Goal: Task Accomplishment & Management: Manage account settings

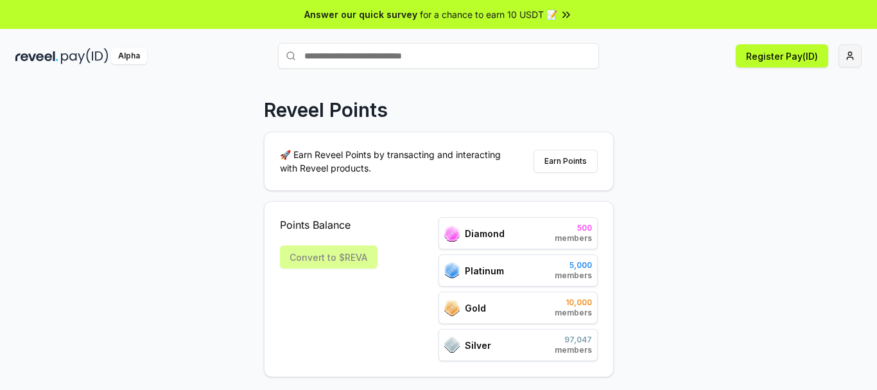
click at [849, 56] on html "Answer our quick survey for a chance to earn 10 USDT 📝 Alpha Register Pay(ID) R…" at bounding box center [438, 195] width 877 height 390
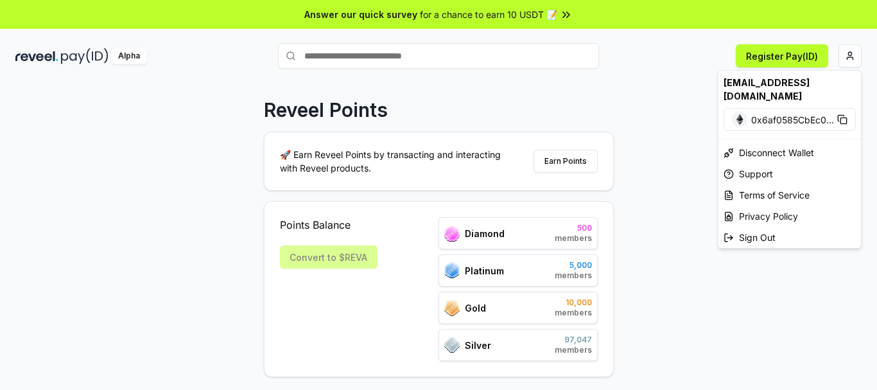
click at [411, 55] on html "Answer our quick survey for a chance to earn 10 USDT 📝 Alpha Register Pay(ID) R…" at bounding box center [438, 195] width 877 height 390
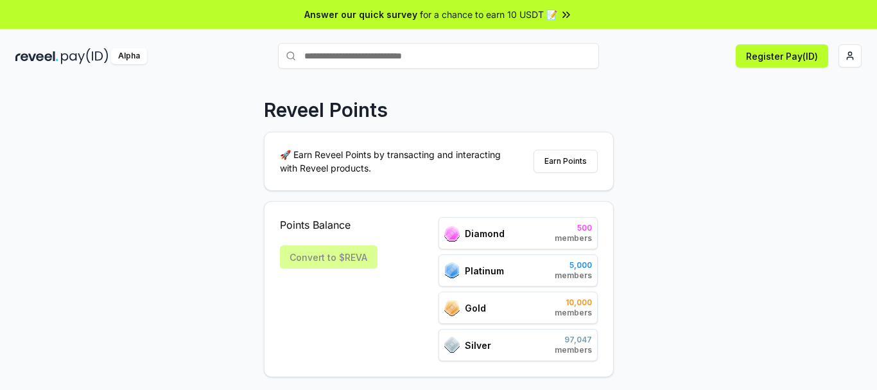
click at [411, 55] on input "text" at bounding box center [438, 56] width 321 height 26
type input "*****"
click at [449, 88] on button "arrow Pay" at bounding box center [438, 80] width 321 height 23
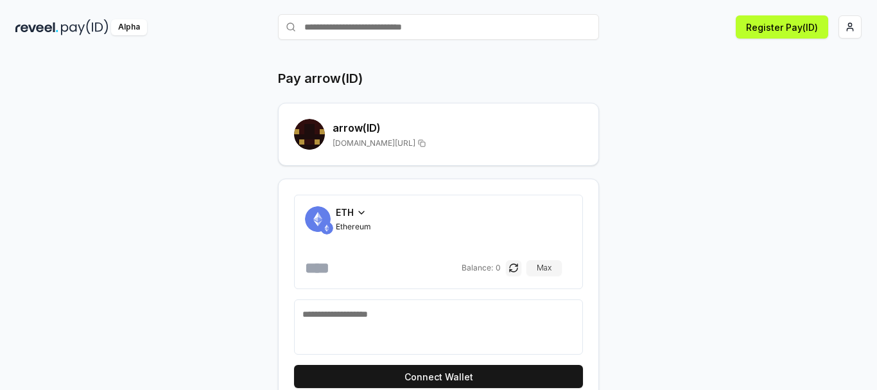
scroll to position [53, 0]
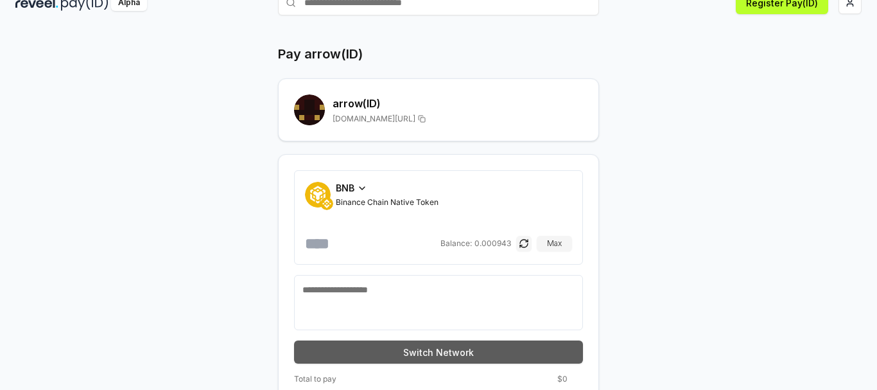
click at [417, 345] on button "Switch Network" at bounding box center [438, 351] width 289 height 23
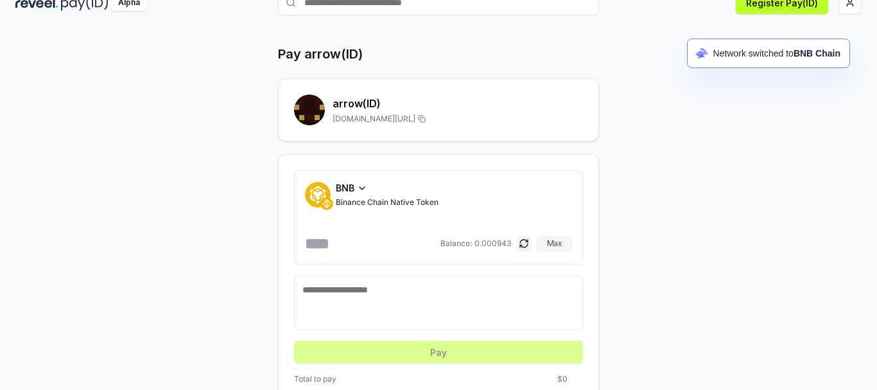
click at [373, 232] on div "BNB Binance Chain Native Token Balance: 0.000943 Max" at bounding box center [438, 217] width 267 height 73
click at [375, 245] on input "number" at bounding box center [371, 243] width 133 height 21
click at [562, 245] on button "Max" at bounding box center [554, 243] width 35 height 15
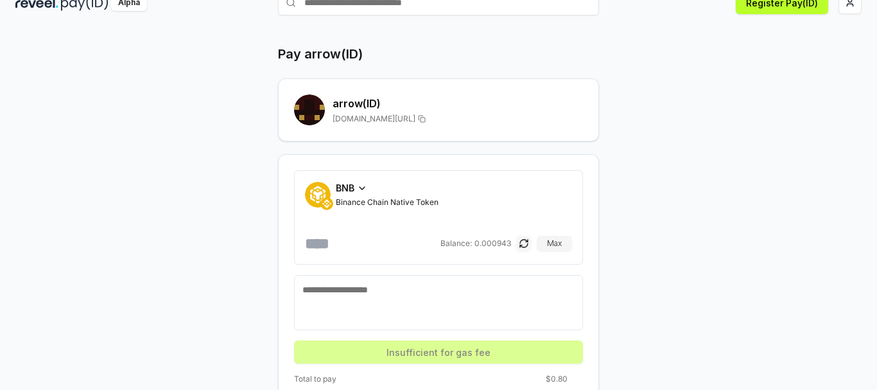
drag, startPoint x: 352, startPoint y: 244, endPoint x: 517, endPoint y: 246, distance: 165.6
click at [517, 246] on div "**********" at bounding box center [438, 243] width 267 height 21
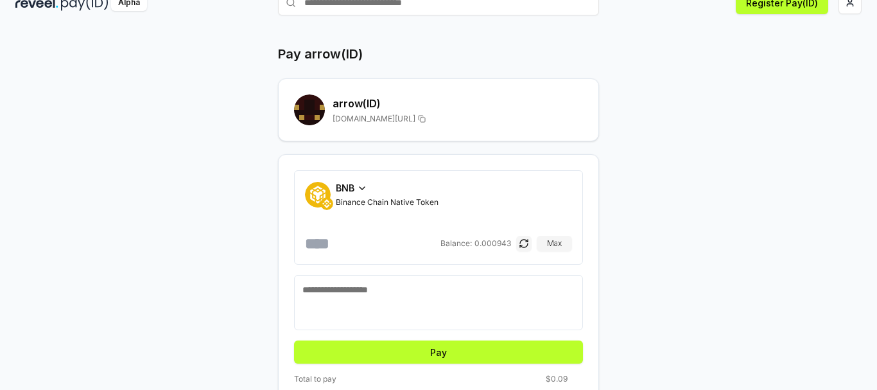
scroll to position [79, 0]
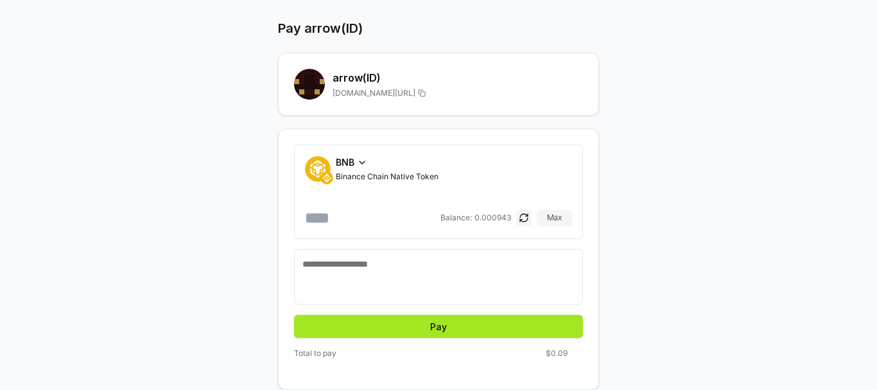
type input "******"
click at [487, 321] on button "Pay" at bounding box center [438, 326] width 289 height 23
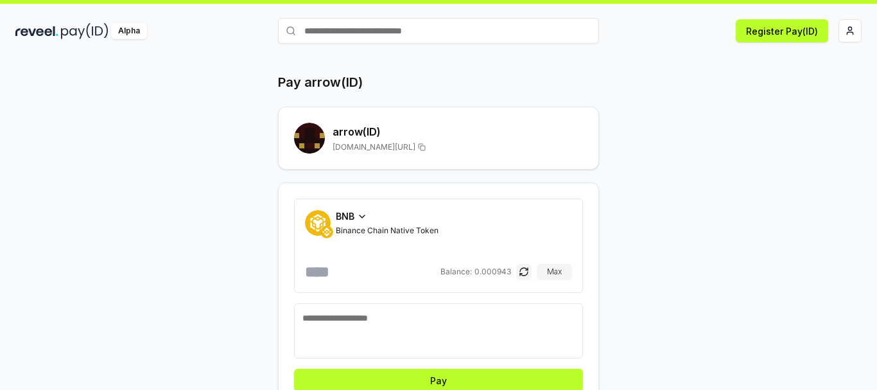
scroll to position [0, 0]
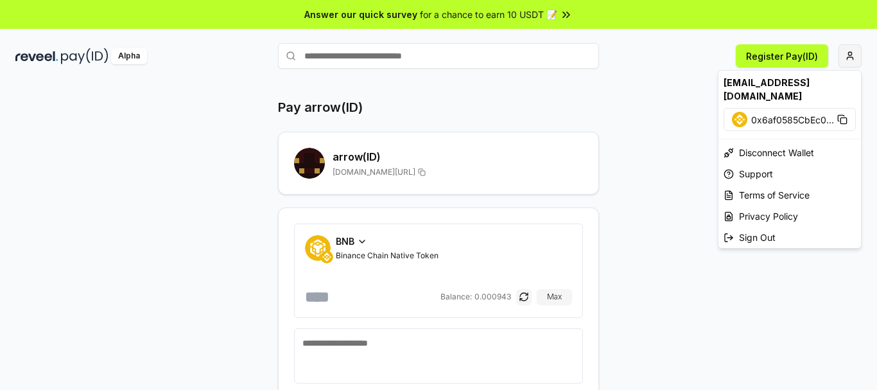
click at [854, 57] on html "Answer our quick survey for a chance to earn 10 USDT 📝 Alpha Register Pay(ID) P…" at bounding box center [438, 195] width 877 height 390
click at [785, 142] on div "Disconnect Wallet" at bounding box center [789, 152] width 142 height 21
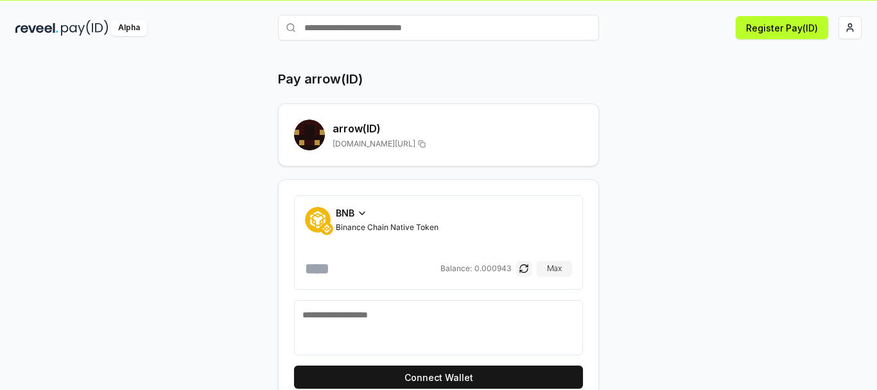
scroll to position [53, 0]
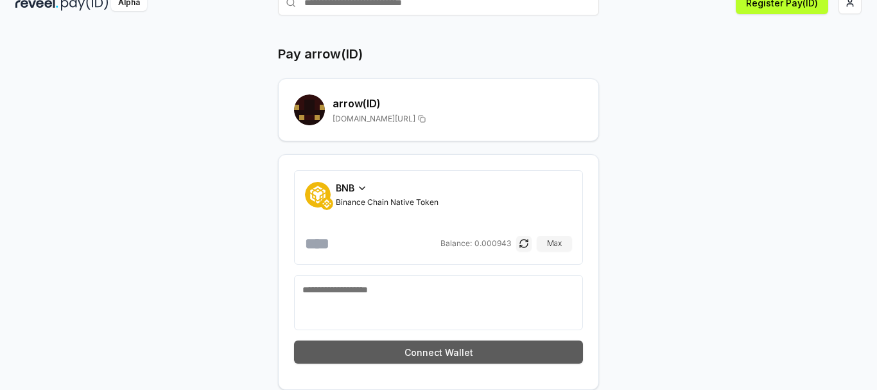
click at [487, 352] on button "Connect Wallet" at bounding box center [438, 351] width 289 height 23
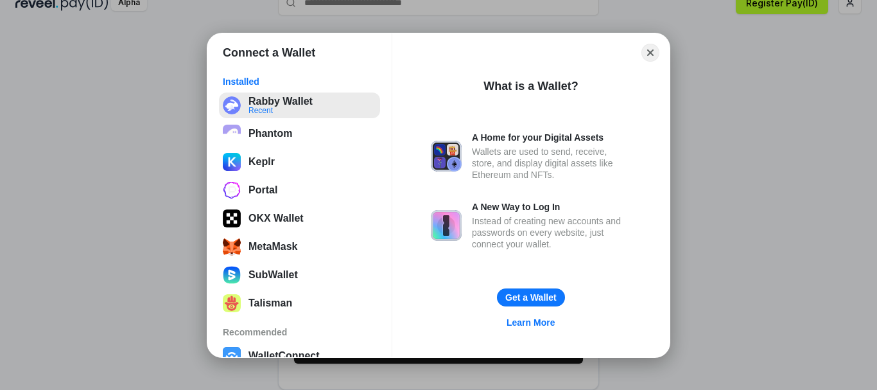
click at [315, 105] on button "Rabby Wallet Recent" at bounding box center [299, 105] width 161 height 26
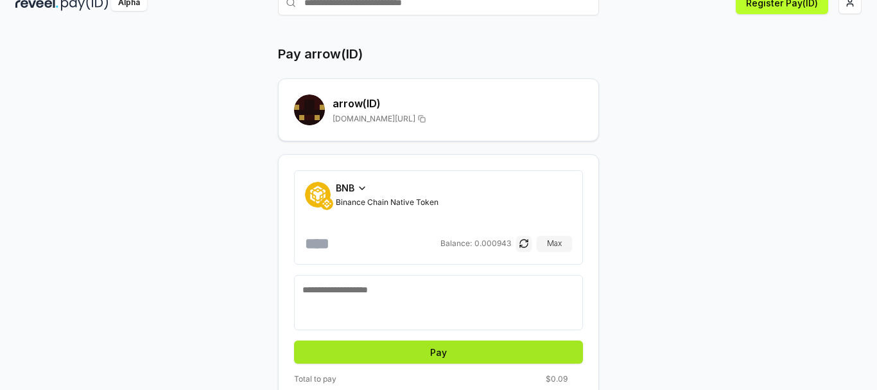
click at [519, 358] on button "Pay" at bounding box center [438, 351] width 289 height 23
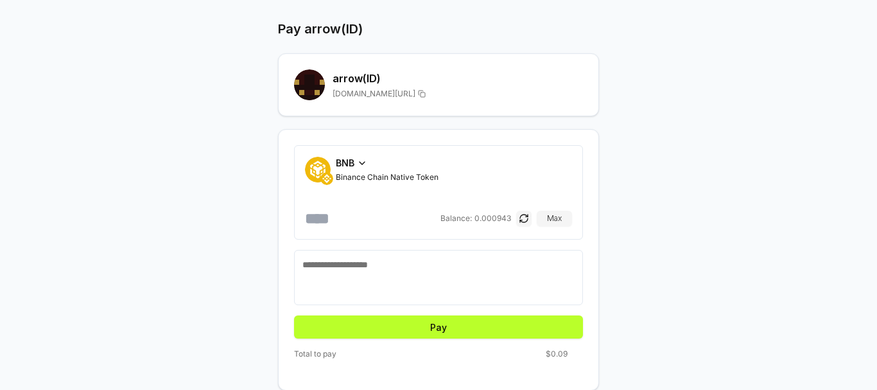
scroll to position [79, 0]
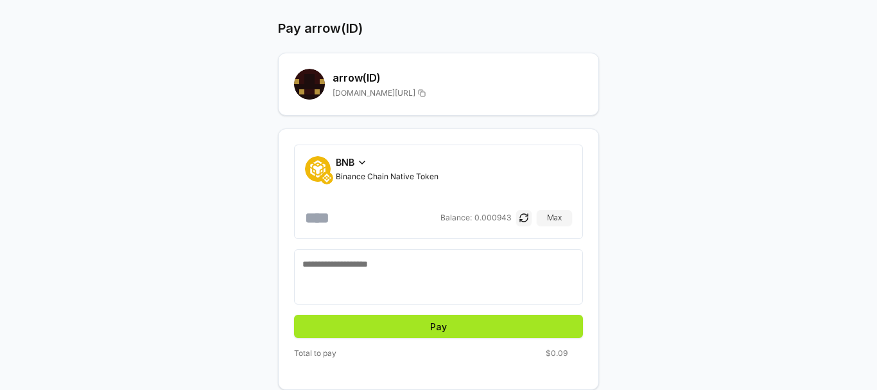
click at [463, 327] on button "Pay" at bounding box center [438, 326] width 289 height 23
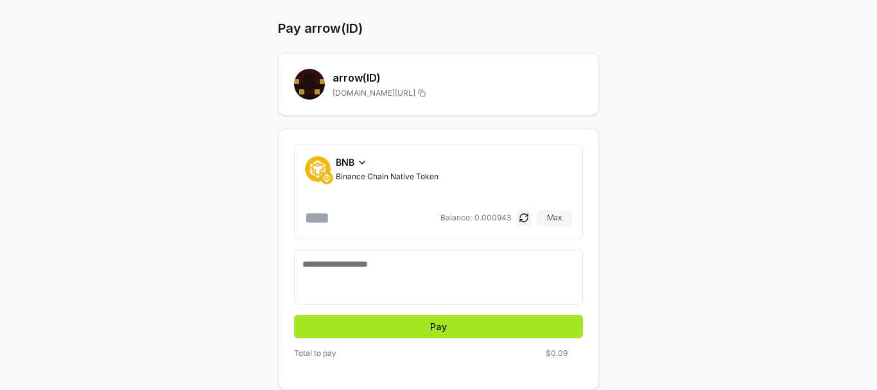
click at [463, 327] on button "Pay" at bounding box center [438, 326] width 289 height 23
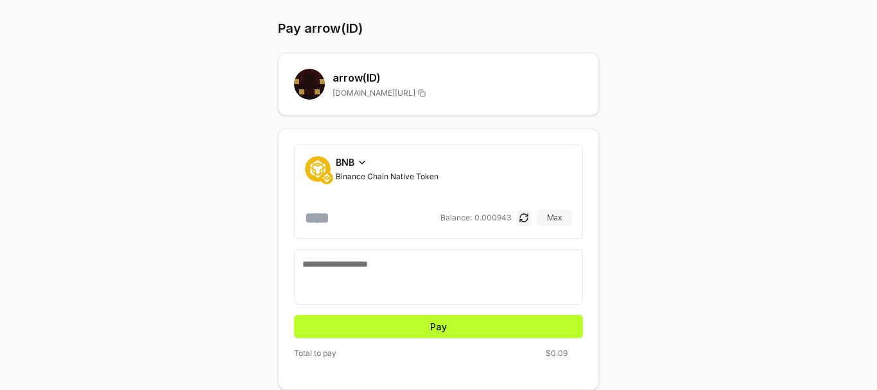
click at [461, 261] on textarea at bounding box center [438, 276] width 272 height 39
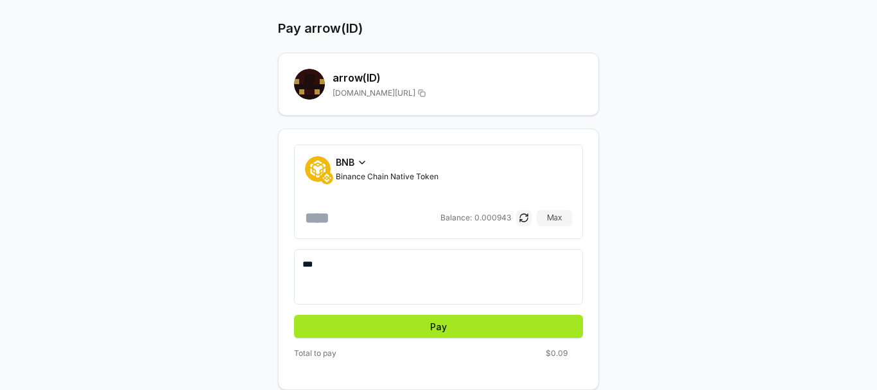
click at [447, 323] on button "Pay" at bounding box center [438, 326] width 289 height 23
click at [478, 327] on button "Pay" at bounding box center [438, 326] width 289 height 23
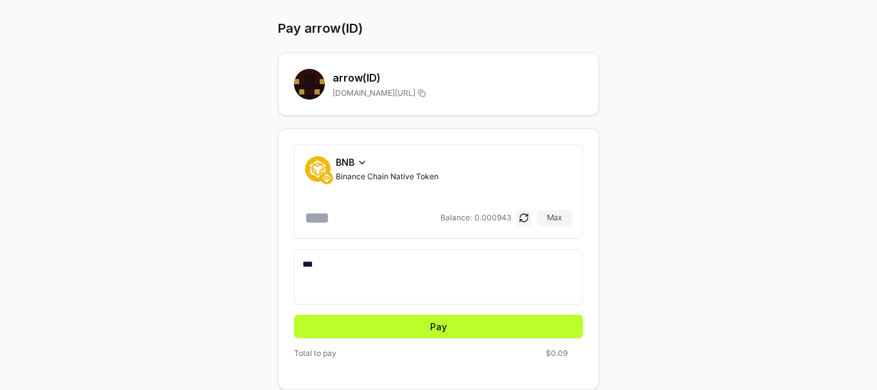
click at [815, 22] on div "Pay arrow(ID) arrow (ID) reveel.id/pay/arrow BNB Binance Chain Native Token ***…" at bounding box center [438, 204] width 770 height 370
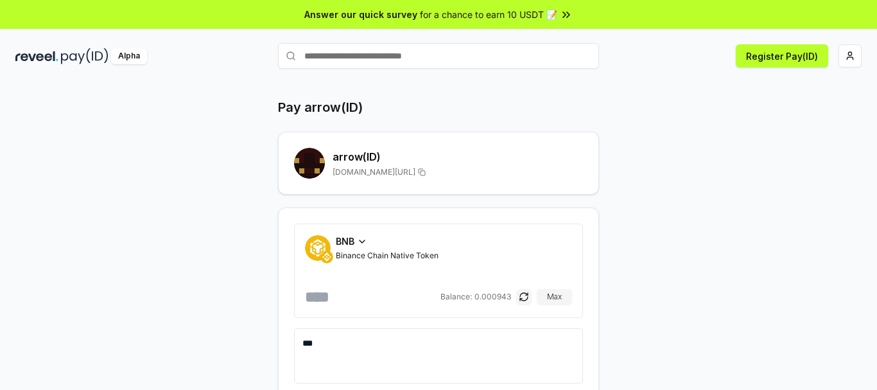
click at [839, 162] on div "Pay arrow(ID) arrow (ID) reveel.id/pay/arrow BNB Binance Chain Native Token ***…" at bounding box center [438, 250] width 877 height 354
click at [843, 60] on html "Answer our quick survey for a chance to earn 10 USDT 📝 Alpha Register Pay(ID) P…" at bounding box center [438, 195] width 877 height 390
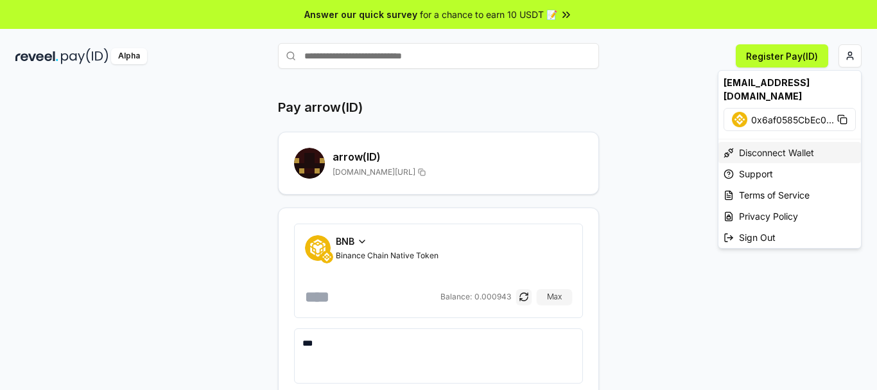
click at [789, 142] on div "Disconnect Wallet" at bounding box center [789, 152] width 142 height 21
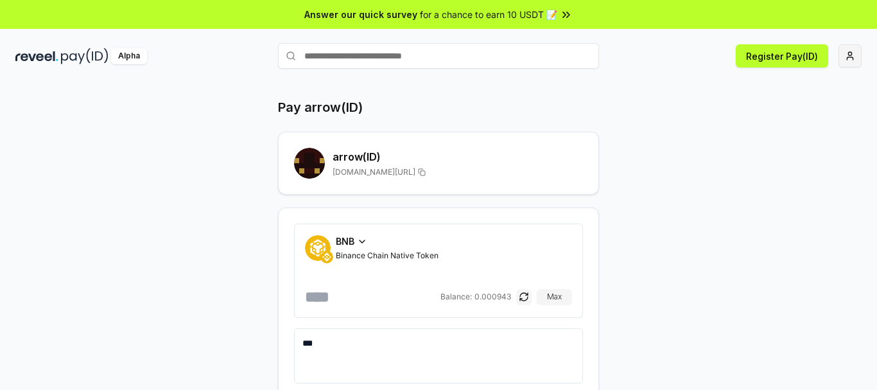
click at [845, 58] on html "Answer our quick survey for a chance to earn 10 USDT 📝 Alpha Register Pay(ID) P…" at bounding box center [438, 195] width 877 height 390
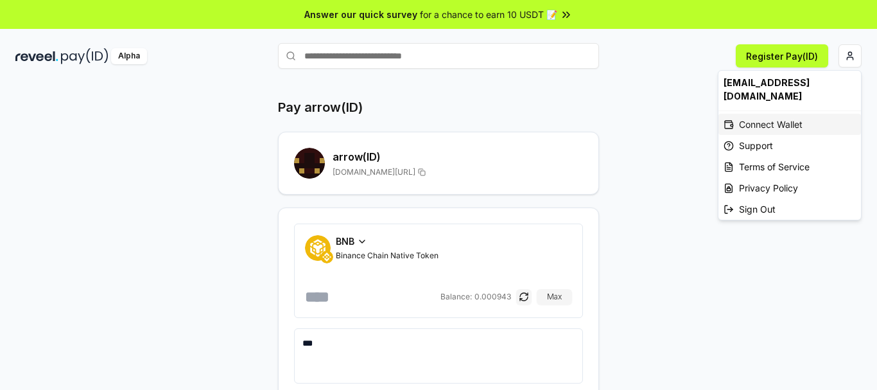
click at [788, 114] on div "Connect Wallet" at bounding box center [789, 124] width 142 height 21
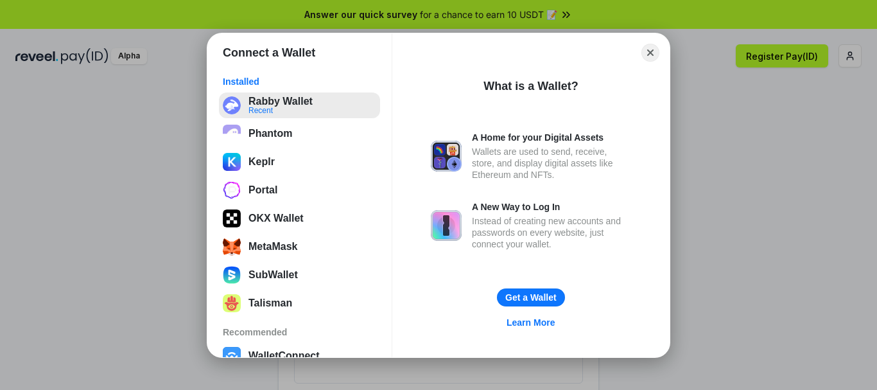
click at [280, 96] on button "Rabby Wallet Recent" at bounding box center [299, 105] width 161 height 26
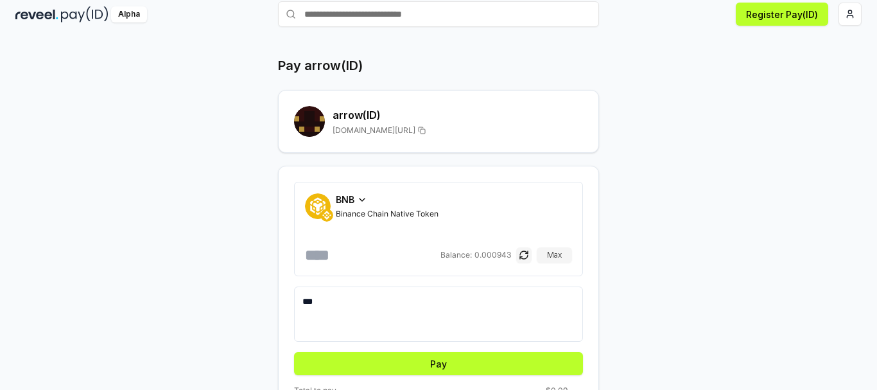
scroll to position [64, 0]
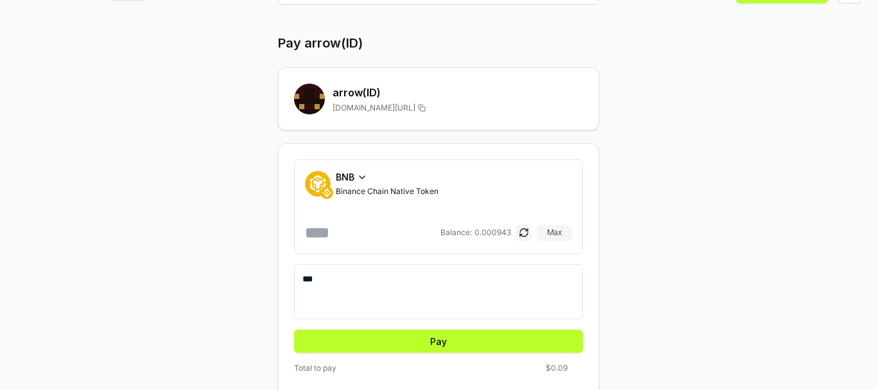
click at [354, 177] on span "BNB" at bounding box center [345, 176] width 19 height 13
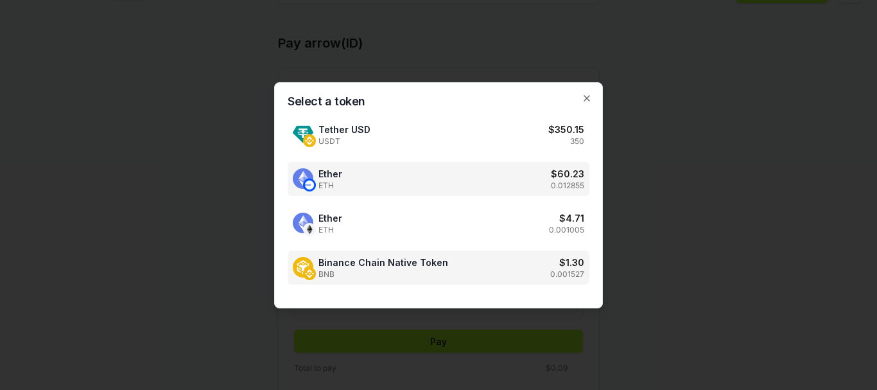
click at [458, 181] on div "Ether ETH $ 60.23 0.012855" at bounding box center [439, 179] width 302 height 34
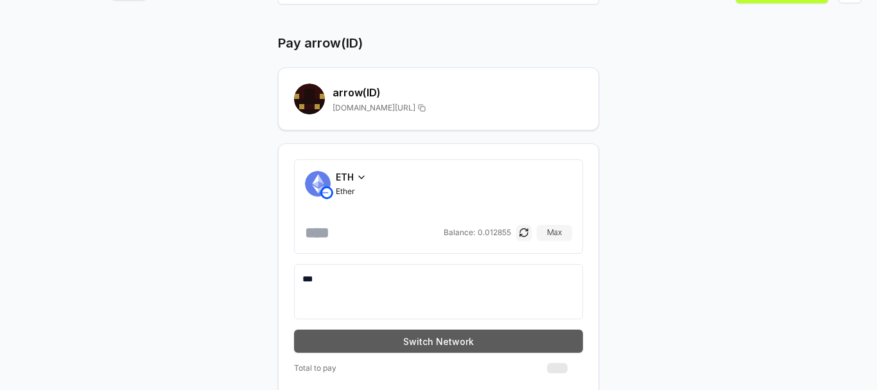
click at [429, 338] on button "Switch Network" at bounding box center [438, 340] width 289 height 23
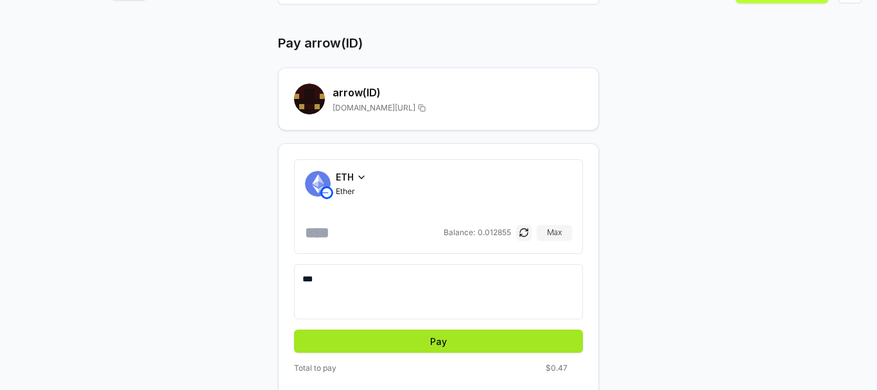
click at [417, 349] on button "Pay" at bounding box center [438, 340] width 289 height 23
click at [431, 343] on button "Pay" at bounding box center [438, 340] width 289 height 23
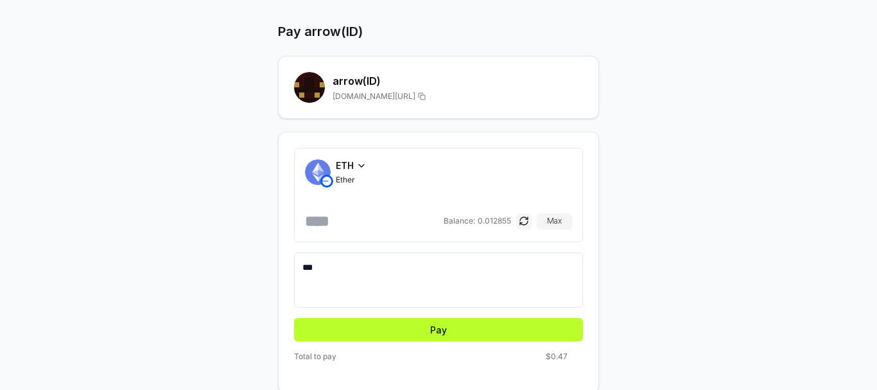
scroll to position [79, 0]
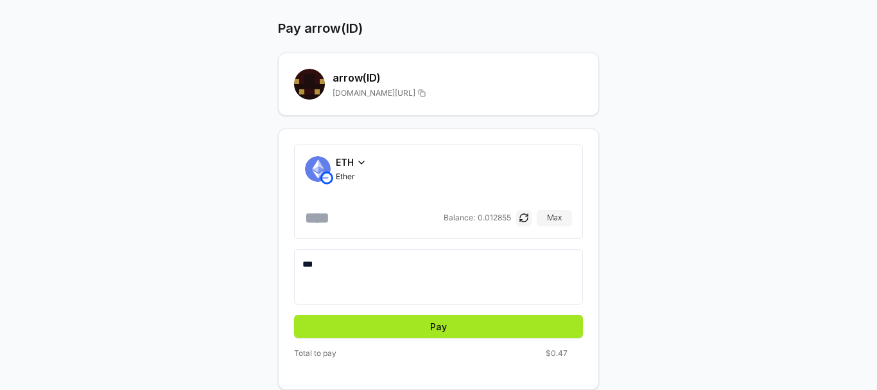
click at [526, 330] on button "Pay" at bounding box center [438, 326] width 289 height 23
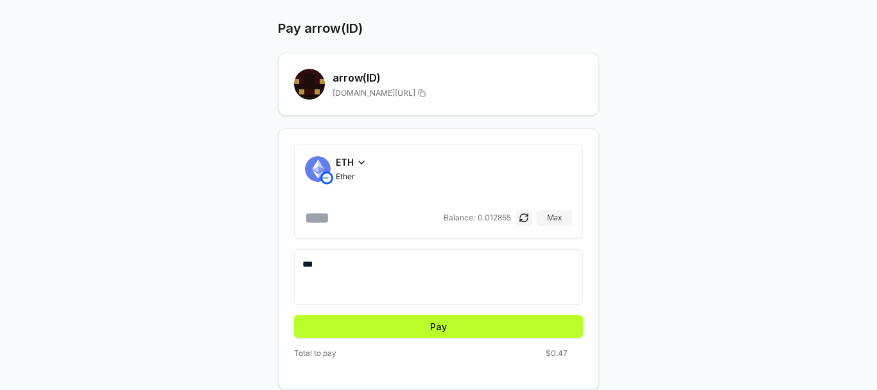
drag, startPoint x: 515, startPoint y: 312, endPoint x: 512, endPoint y: 289, distance: 22.8
click at [515, 306] on form "ETH Ether ****** Balance: 0.012855 Max *** Pay" at bounding box center [438, 240] width 289 height 193
click at [510, 279] on textarea "***" at bounding box center [438, 276] width 272 height 39
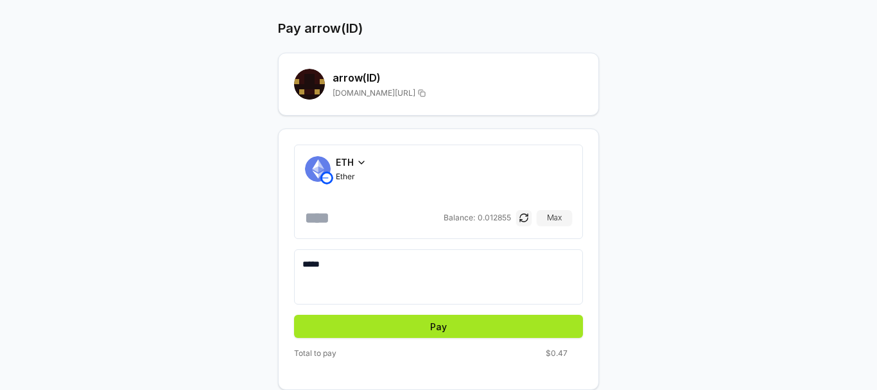
type textarea "*****"
click at [492, 319] on button "Pay" at bounding box center [438, 326] width 289 height 23
click at [436, 326] on button "Pay" at bounding box center [438, 326] width 289 height 23
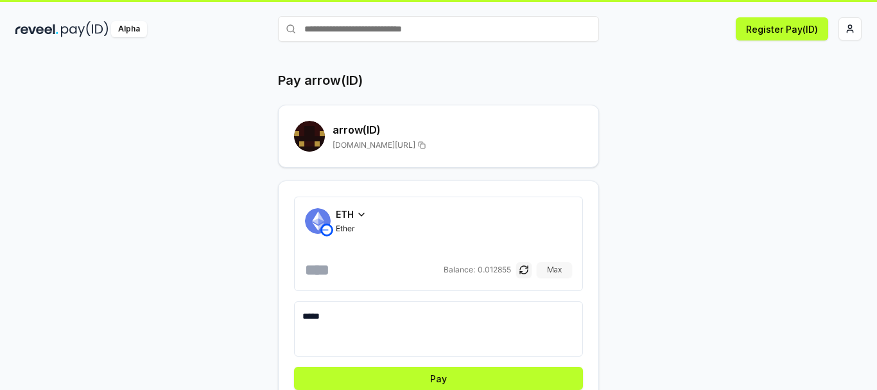
scroll to position [0, 0]
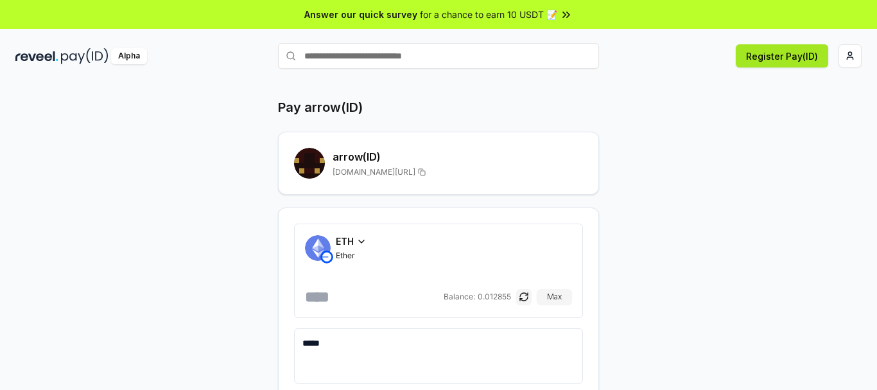
click at [817, 51] on button "Register Pay(ID)" at bounding box center [782, 55] width 92 height 23
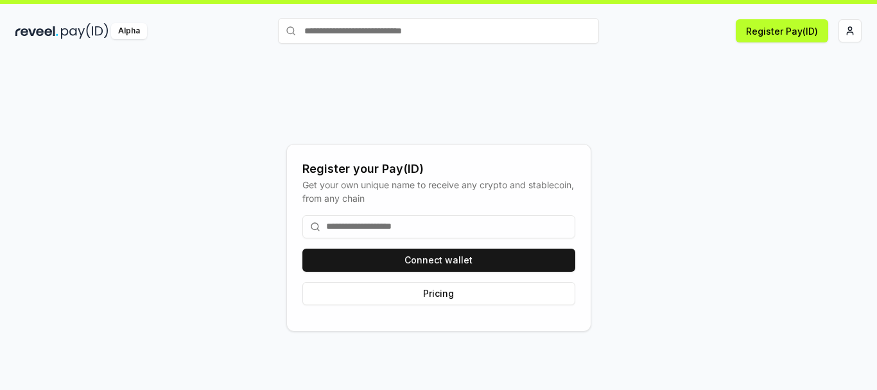
scroll to position [37, 0]
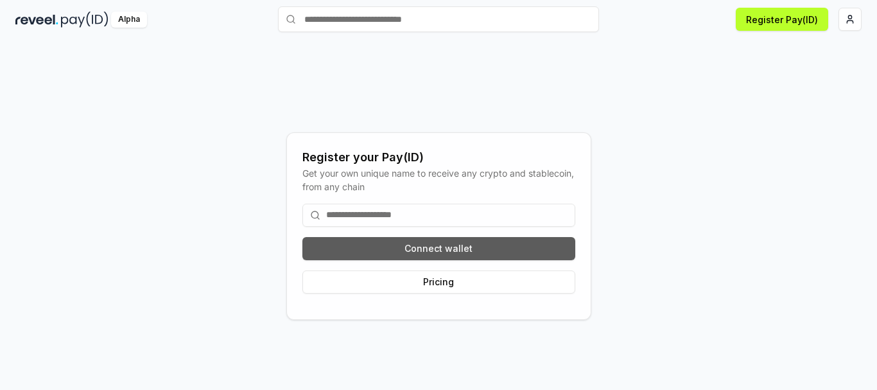
click at [466, 250] on button "Connect wallet" at bounding box center [438, 248] width 273 height 23
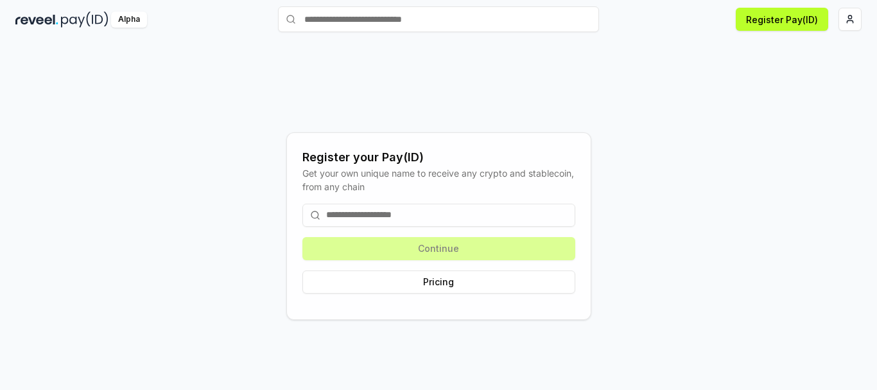
click at [494, 214] on input at bounding box center [438, 214] width 273 height 23
click at [850, 24] on html "Answer our quick survey for a chance to earn 10 USDT 📝 Alpha Register Pay(ID) R…" at bounding box center [438, 195] width 877 height 390
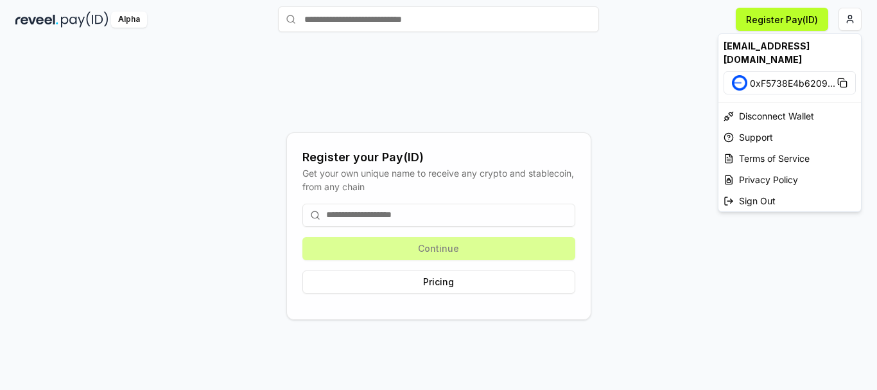
click at [520, 233] on html "Answer our quick survey for a chance to earn 10 USDT 📝 Alpha Register Pay(ID) R…" at bounding box center [438, 195] width 877 height 390
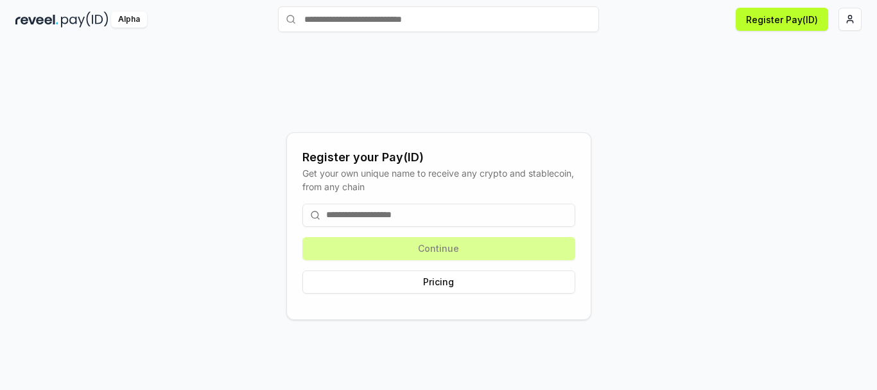
click at [501, 210] on input at bounding box center [438, 214] width 273 height 23
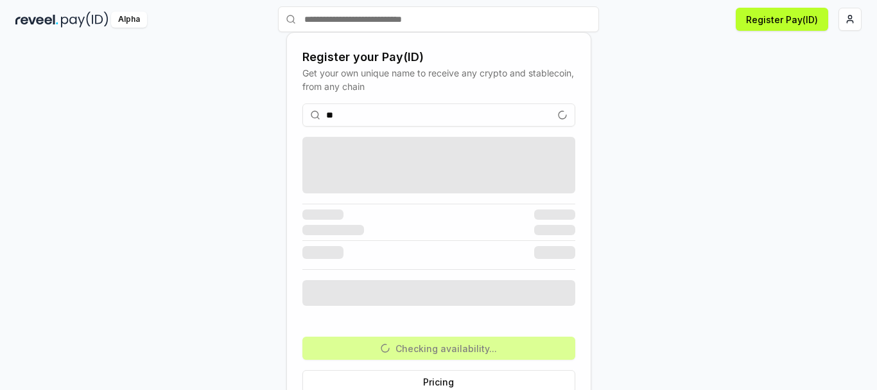
type input "*"
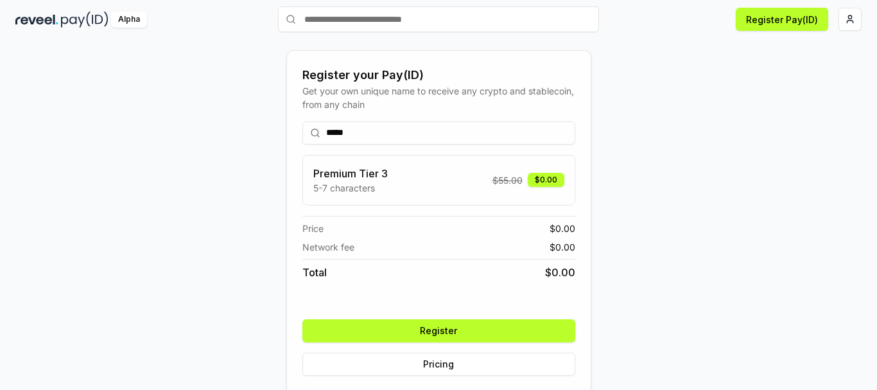
type input "*****"
click at [501, 331] on button "Register" at bounding box center [438, 330] width 273 height 23
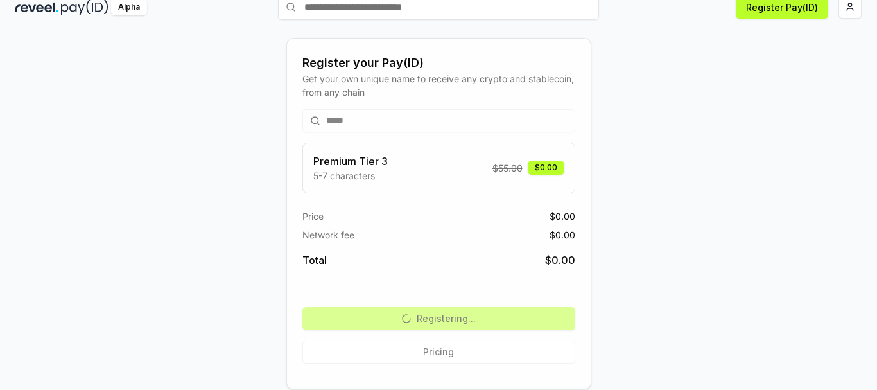
scroll to position [0, 0]
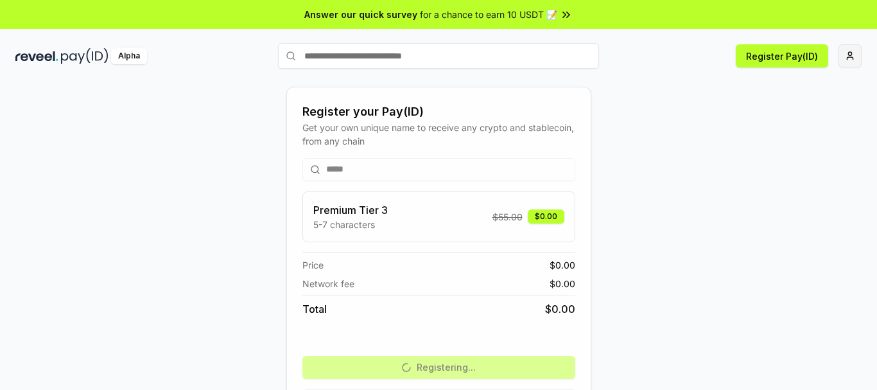
click at [845, 66] on html "Answer our quick survey for a chance to earn 10 USDT 📝 Alpha Register Pay(ID) R…" at bounding box center [438, 195] width 877 height 390
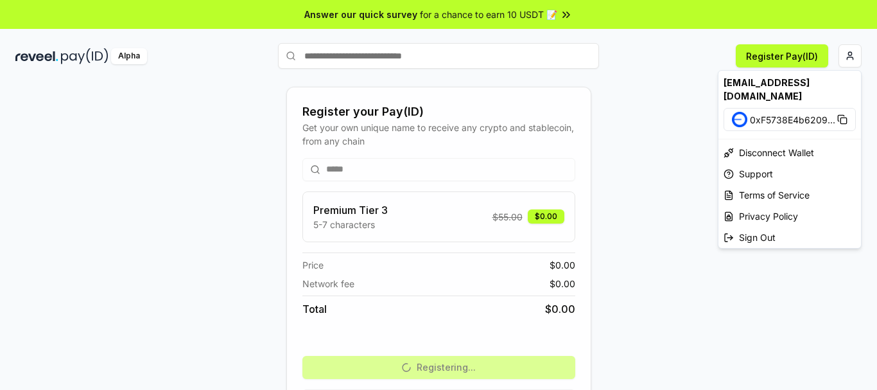
click at [770, 83] on div "[EMAIL_ADDRESS][DOMAIN_NAME]" at bounding box center [789, 89] width 142 height 37
click at [650, 211] on html "Answer our quick survey for a chance to earn 10 USDT 📝 Alpha Register Pay(ID) R…" at bounding box center [438, 195] width 877 height 390
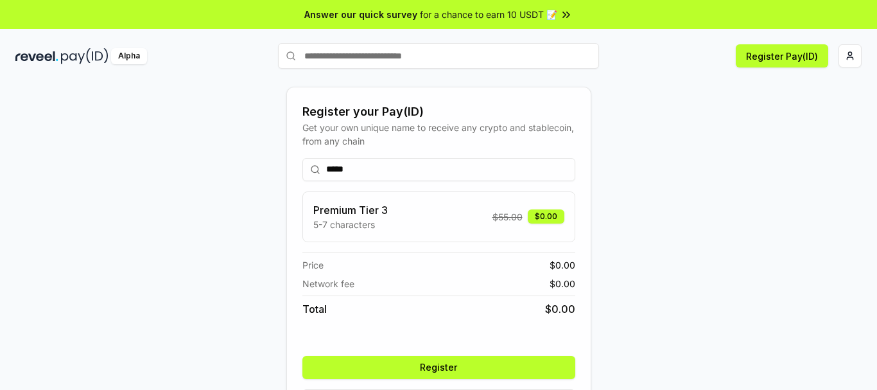
type input "*****"
click at [435, 361] on button "Register" at bounding box center [438, 367] width 273 height 23
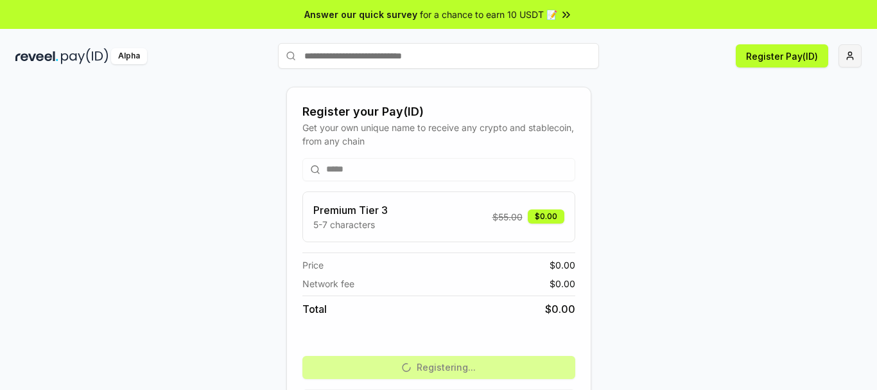
click at [845, 53] on html "Answer our quick survey for a chance to earn 10 USDT 📝 Alpha Register Pay(ID) R…" at bounding box center [438, 195] width 877 height 390
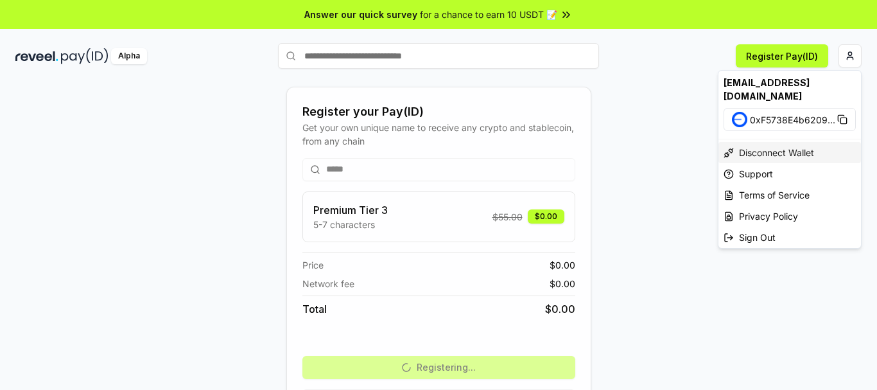
click at [816, 142] on div "Disconnect Wallet" at bounding box center [789, 152] width 142 height 21
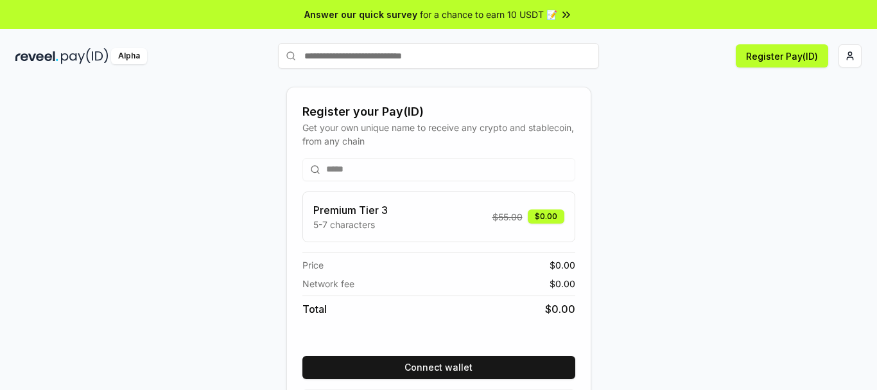
click at [838, 59] on div "Register Pay(ID)" at bounding box center [730, 55] width 263 height 23
click at [844, 58] on html "Answer our quick survey for a chance to earn 10 USDT 📝 Alpha Register Pay(ID) R…" at bounding box center [438, 195] width 877 height 390
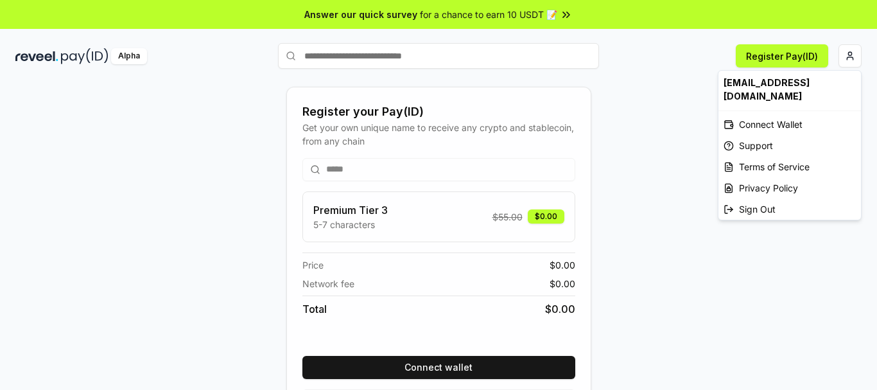
click at [784, 56] on html "Answer our quick survey for a chance to earn 10 USDT 📝 Alpha Register Pay(ID) R…" at bounding box center [438, 195] width 877 height 390
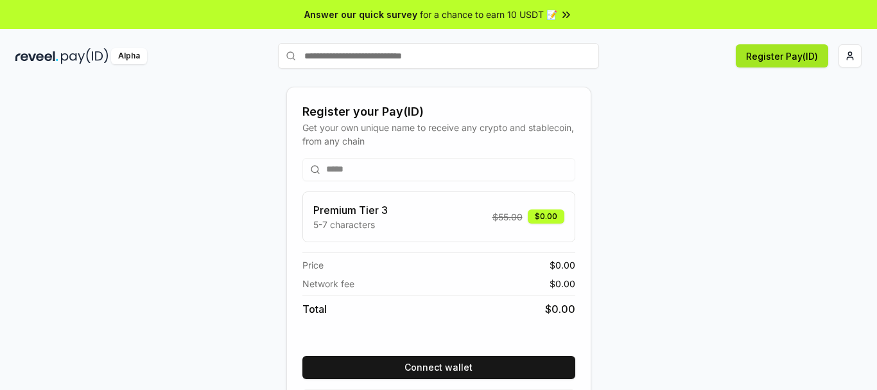
click at [786, 56] on button "Register Pay(ID)" at bounding box center [782, 55] width 92 height 23
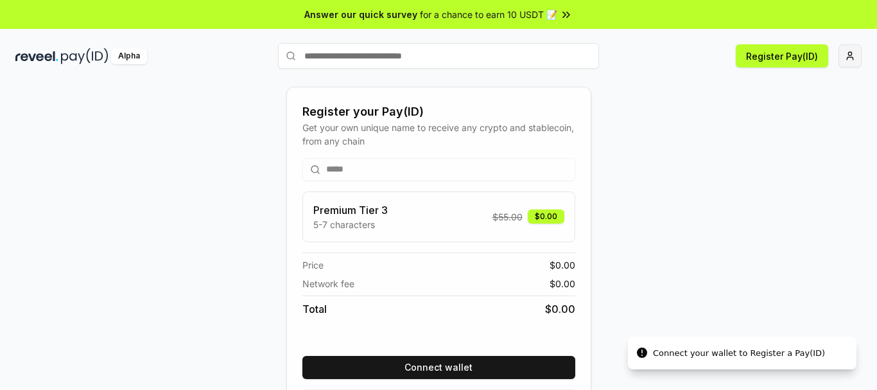
click at [851, 56] on html "Answer our quick survey for a chance to earn 10 USDT 📝 Alpha Register Pay(ID) C…" at bounding box center [438, 195] width 877 height 390
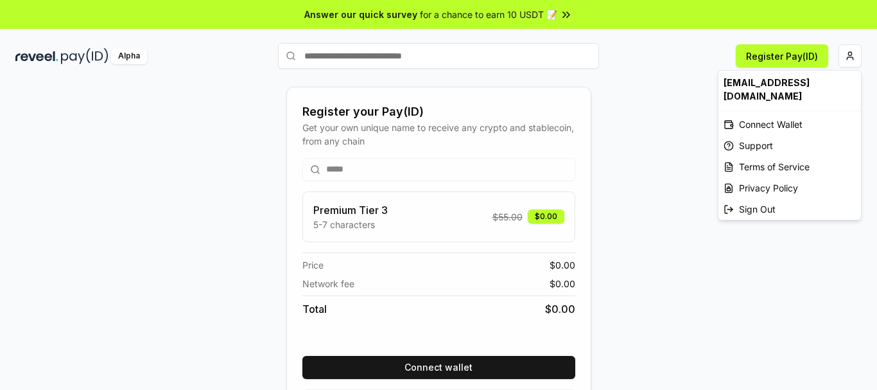
click at [825, 275] on html "Answer our quick survey for a chance to earn 10 USDT 📝 Alpha Register Pay(ID) R…" at bounding box center [438, 195] width 877 height 390
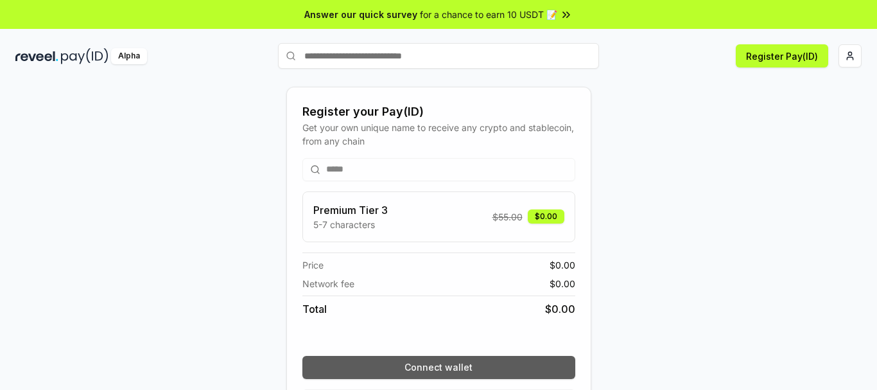
click at [456, 372] on button "Connect wallet" at bounding box center [438, 367] width 273 height 23
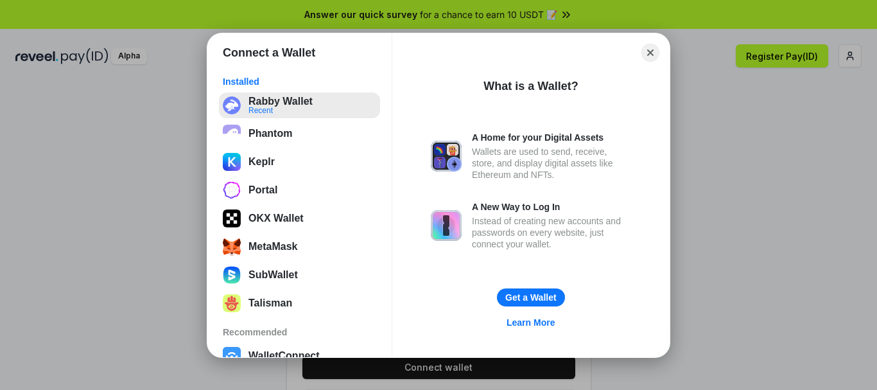
click at [340, 104] on button "Rabby Wallet Recent" at bounding box center [299, 105] width 161 height 26
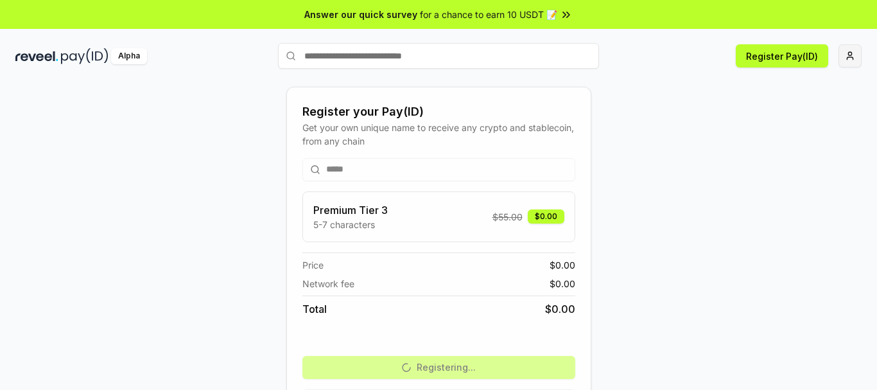
click at [843, 64] on html "Answer our quick survey for a chance to earn 10 USDT 📝 Alpha Register Pay(ID) R…" at bounding box center [438, 195] width 877 height 390
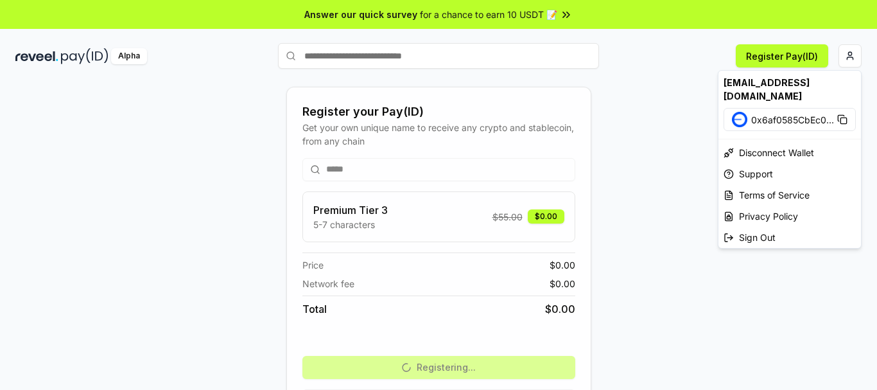
click at [803, 56] on html "Answer our quick survey for a chance to earn 10 USDT 📝 Alpha Register Pay(ID) R…" at bounding box center [438, 195] width 877 height 390
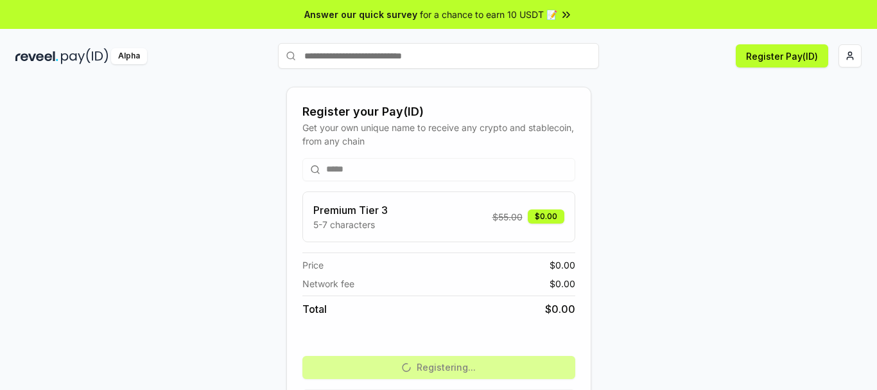
click at [834, 57] on div "Register Pay(ID)" at bounding box center [730, 55] width 263 height 23
click at [81, 54] on img at bounding box center [84, 56] width 47 height 16
click at [846, 53] on html "Answer our quick survey for a chance to earn 10 USDT 📝 Alpha Register Pay(ID) R…" at bounding box center [438, 195] width 877 height 390
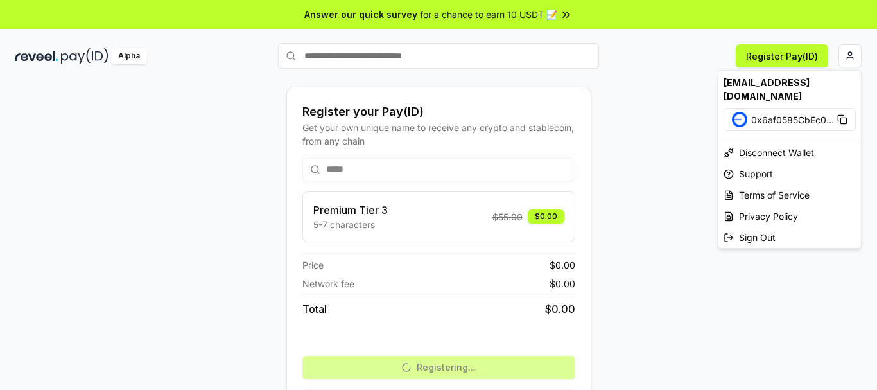
click at [779, 60] on html "Answer our quick survey for a chance to earn 10 USDT 📝 Alpha Register Pay(ID) R…" at bounding box center [438, 195] width 877 height 390
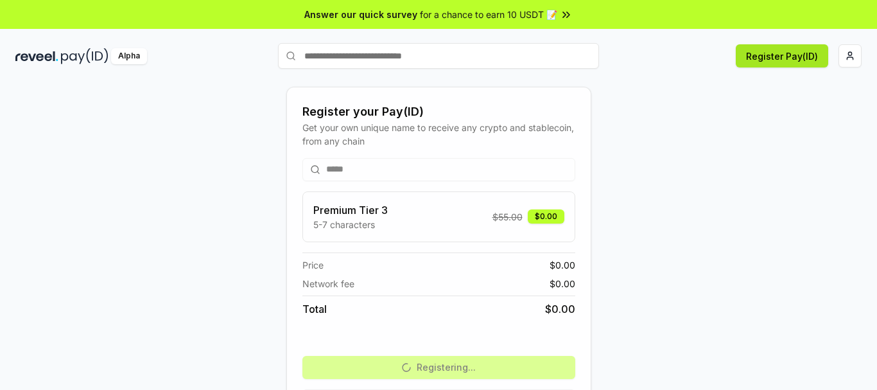
click at [783, 54] on button "Register Pay(ID)" at bounding box center [782, 55] width 92 height 23
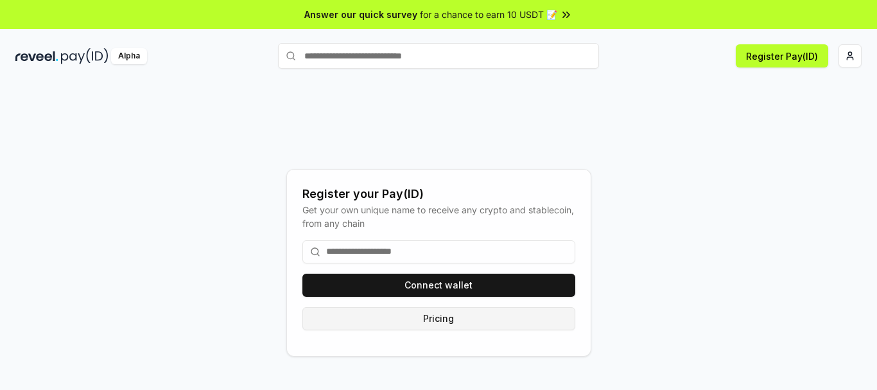
click at [504, 323] on button "Pricing" at bounding box center [438, 318] width 273 height 23
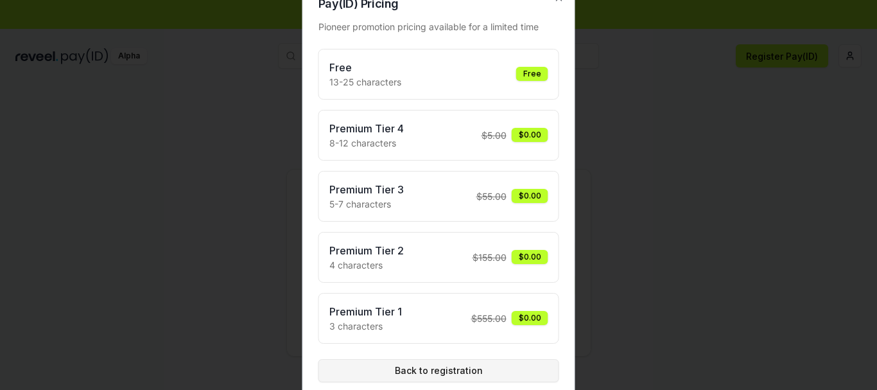
click at [484, 377] on button "Back to registration" at bounding box center [438, 370] width 241 height 23
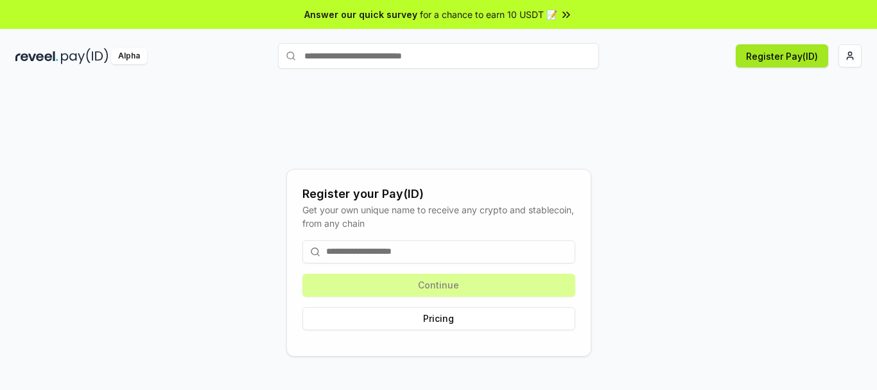
click at [811, 60] on button "Register Pay(ID)" at bounding box center [782, 55] width 92 height 23
click at [856, 62] on html "Answer our quick survey for a chance to earn 10 USDT 📝 Alpha Register Pay(ID) R…" at bounding box center [438, 195] width 877 height 390
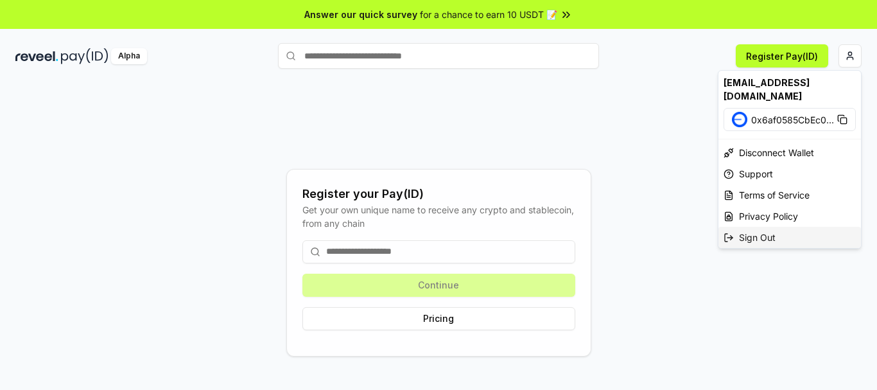
click at [752, 227] on div "Sign Out" at bounding box center [789, 237] width 142 height 21
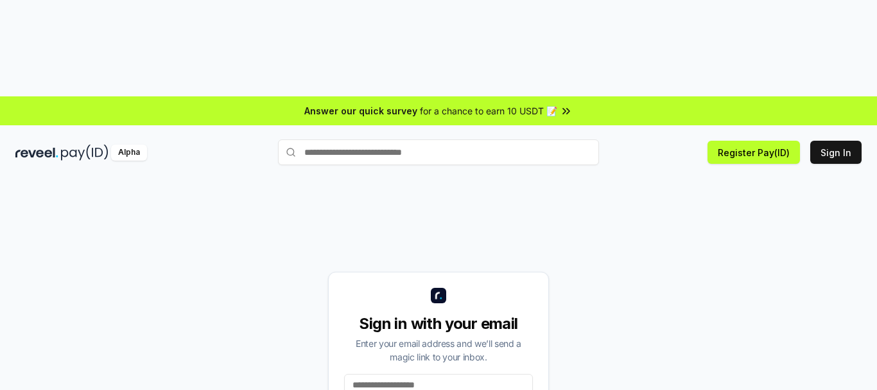
click at [442, 374] on input at bounding box center [438, 385] width 189 height 23
type input "**********"
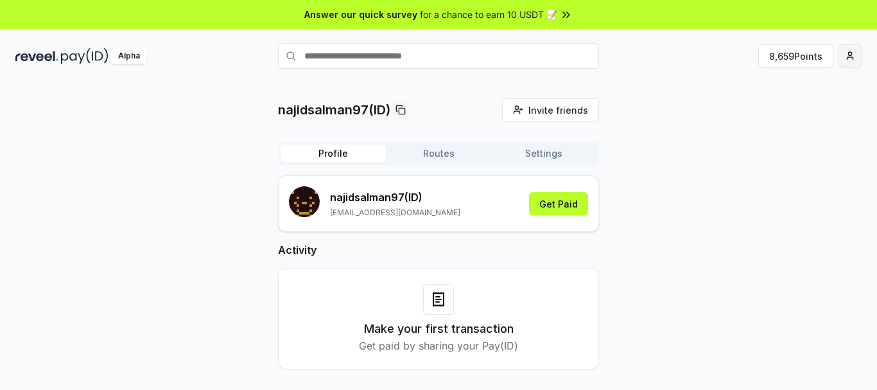
click at [853, 62] on html "Answer our quick survey for a chance to earn 10 USDT 📝 Alpha 8,659 Points najid…" at bounding box center [438, 195] width 877 height 390
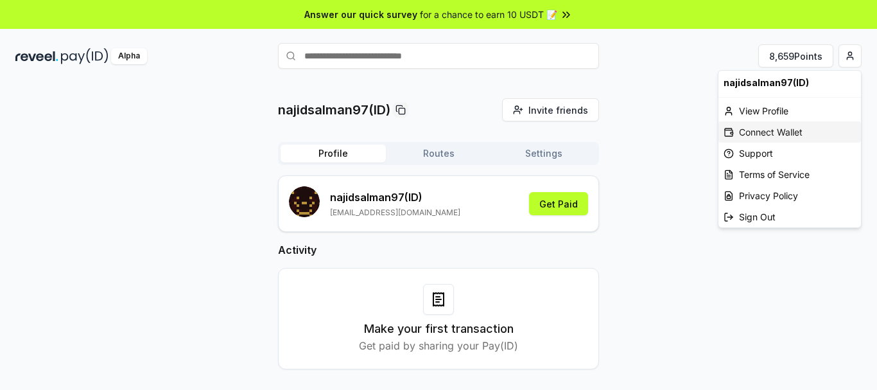
click at [782, 131] on div "Connect Wallet" at bounding box center [789, 131] width 142 height 21
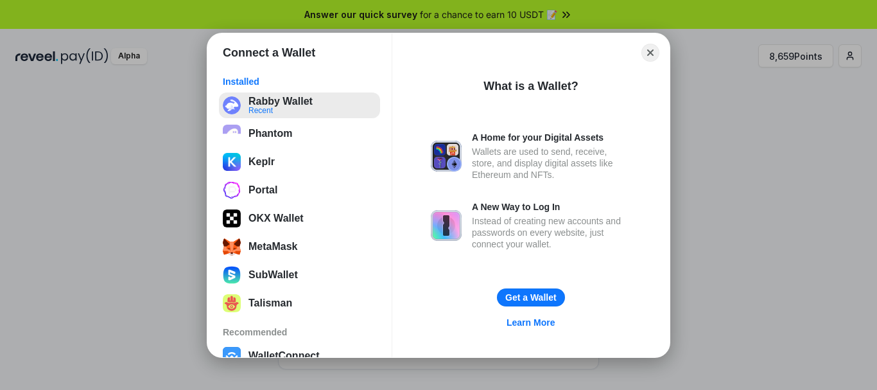
click at [297, 103] on button "Rabby Wallet Recent" at bounding box center [299, 105] width 161 height 26
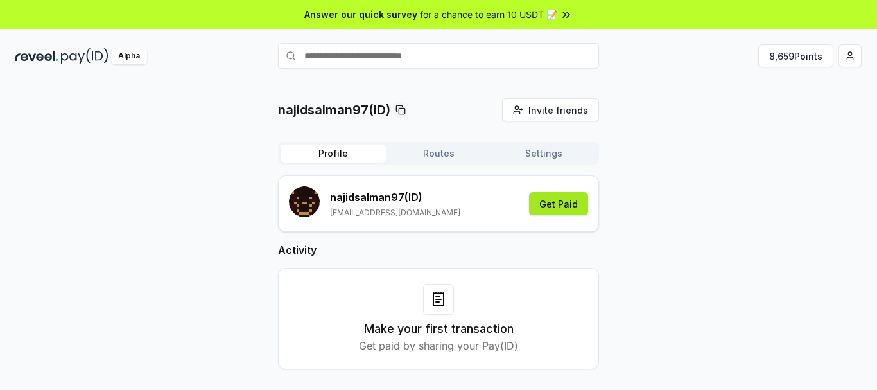
click at [571, 209] on button "Get Paid" at bounding box center [558, 203] width 59 height 23
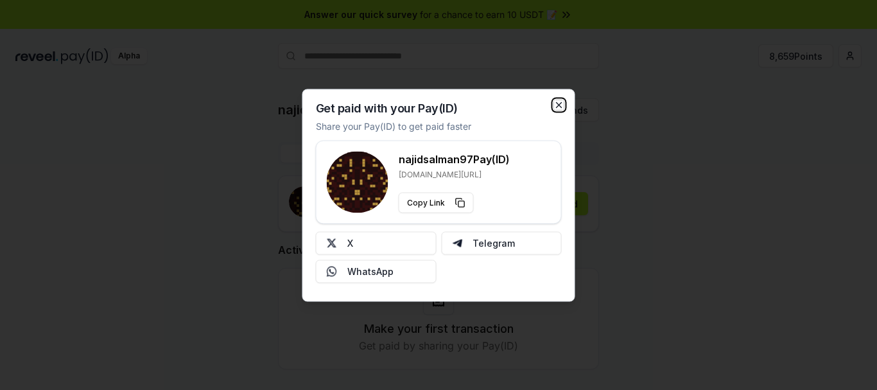
click at [558, 108] on icon "button" at bounding box center [559, 104] width 10 height 10
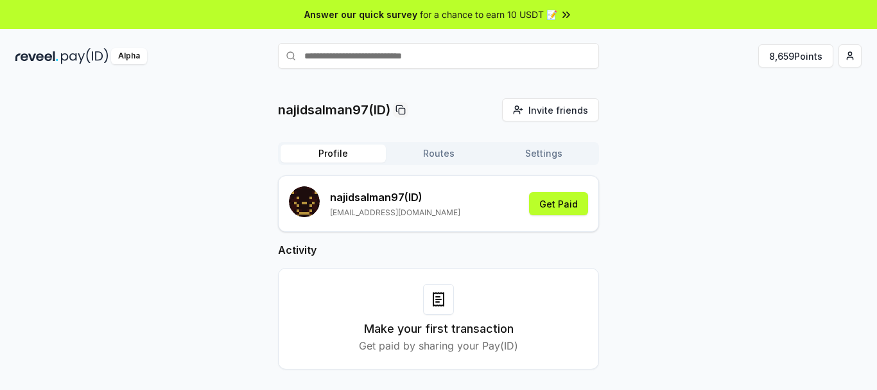
click at [417, 158] on button "Routes" at bounding box center [438, 153] width 105 height 18
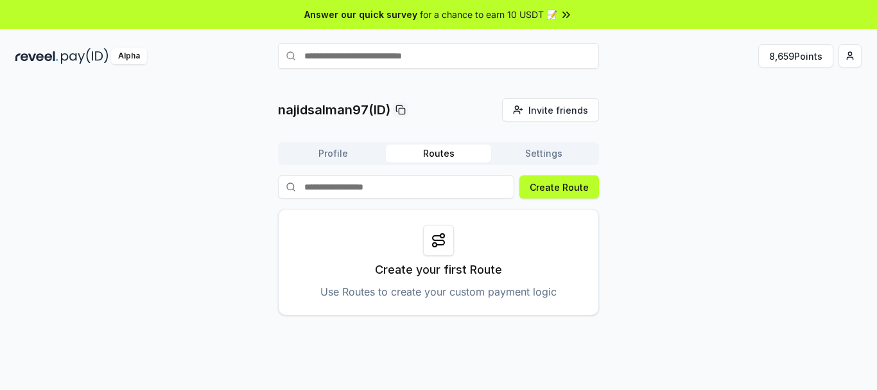
click at [580, 157] on button "Settings" at bounding box center [543, 153] width 105 height 18
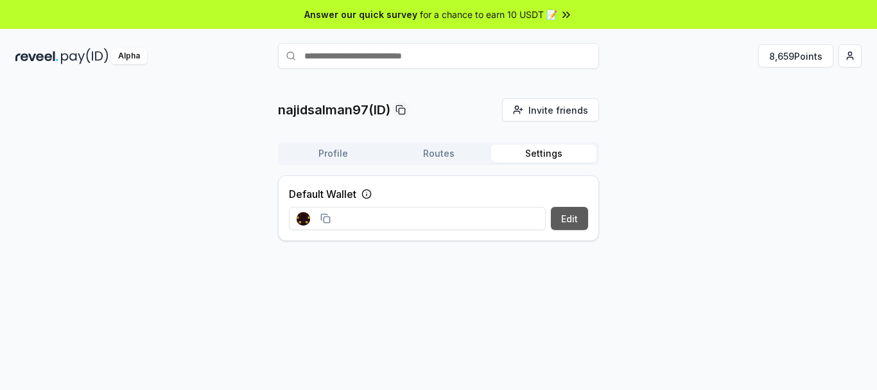
click at [556, 223] on button "Edit" at bounding box center [569, 218] width 37 height 23
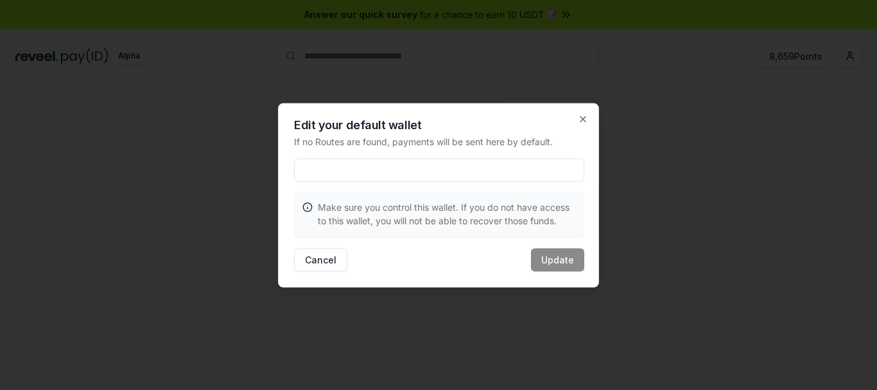
paste input "**********"
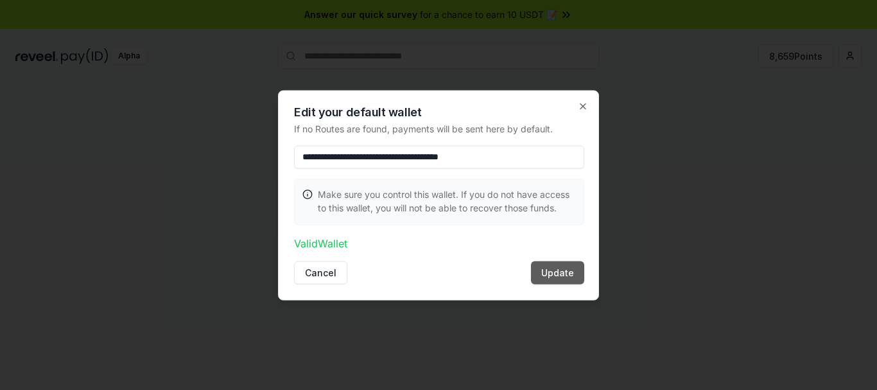
type input "**********"
click at [560, 270] on button "Update" at bounding box center [557, 272] width 53 height 23
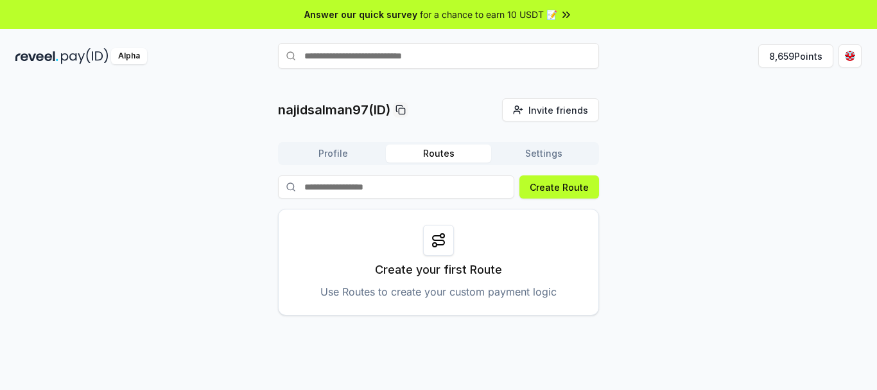
click at [435, 147] on button "Routes" at bounding box center [438, 153] width 105 height 18
click at [556, 179] on button "Create Route" at bounding box center [559, 186] width 80 height 23
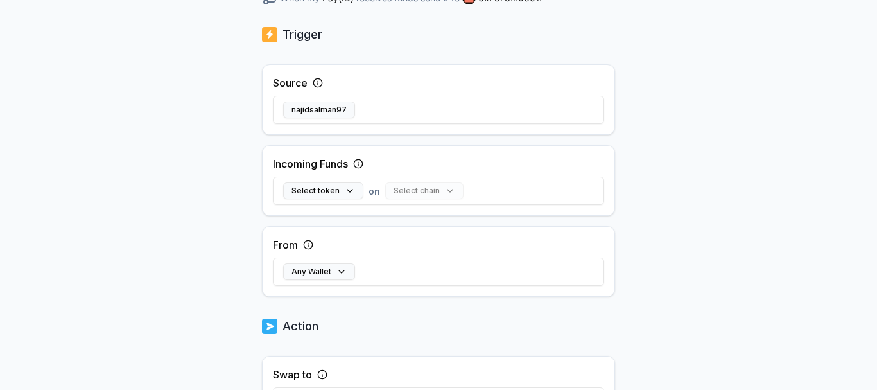
scroll to position [245, 0]
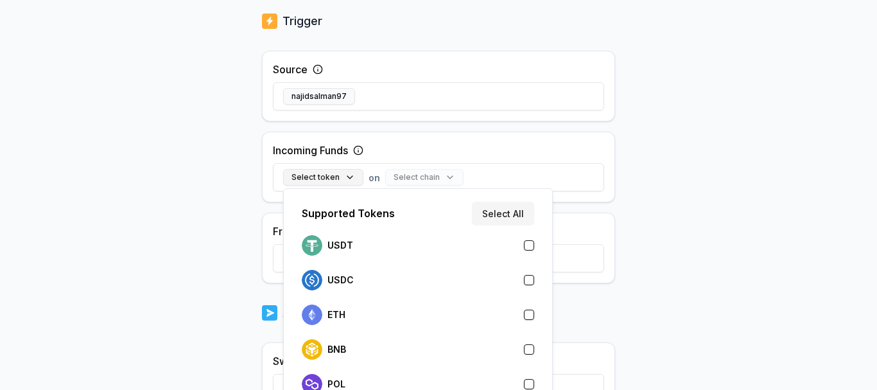
click at [347, 182] on button "Select token" at bounding box center [323, 177] width 80 height 17
click at [501, 221] on button "Select All" at bounding box center [503, 213] width 62 height 23
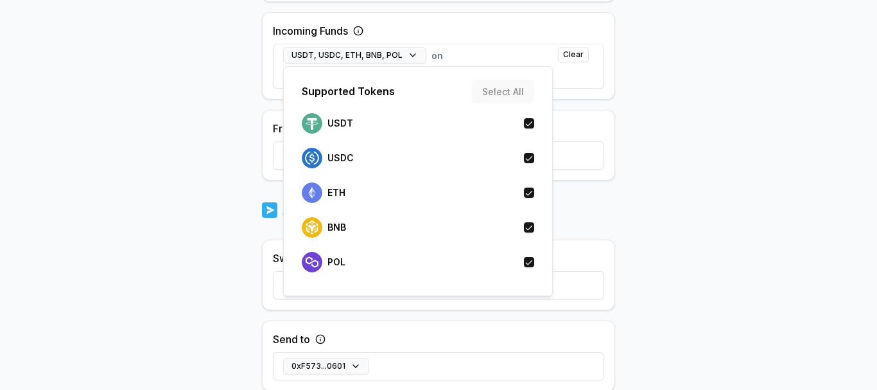
scroll to position [390, 0]
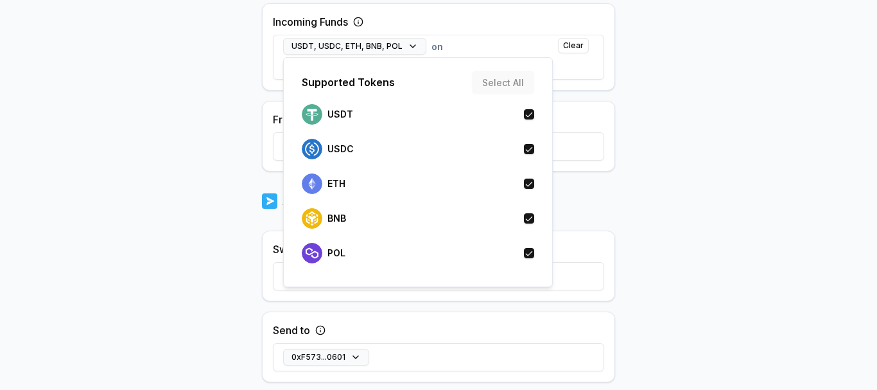
click at [637, 141] on body "Answer our quick survey for a chance to earn 10 USDT 📝 Alpha 8,659 Points Back …" at bounding box center [438, 195] width 877 height 390
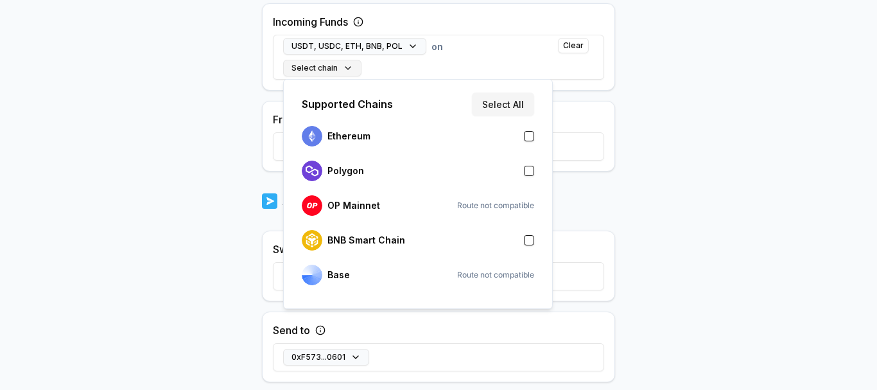
click at [336, 67] on button "Select chain" at bounding box center [322, 68] width 78 height 17
click at [504, 108] on button "Select All" at bounding box center [503, 103] width 62 height 23
click at [656, 142] on body "Answer our quick survey for a chance to earn 10 USDT 📝 Alpha 8,659 Points Back …" at bounding box center [438, 195] width 877 height 390
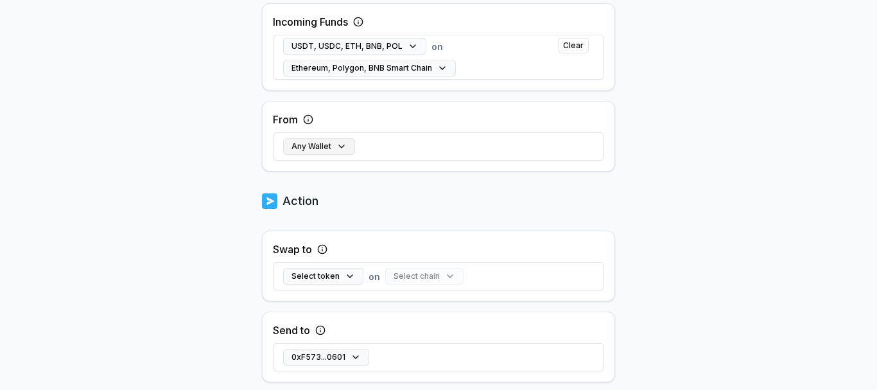
click at [334, 147] on button "Any Wallet" at bounding box center [319, 146] width 72 height 17
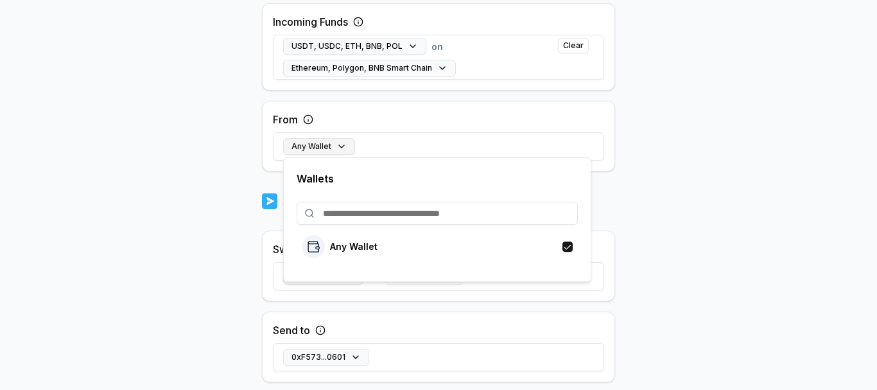
click at [334, 147] on button "Any Wallet" at bounding box center [319, 146] width 72 height 17
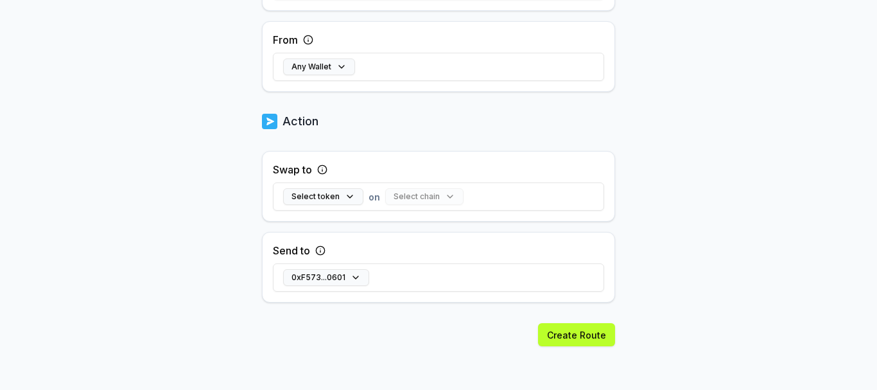
scroll to position [470, 0]
click at [343, 193] on button "Select token" at bounding box center [323, 195] width 80 height 17
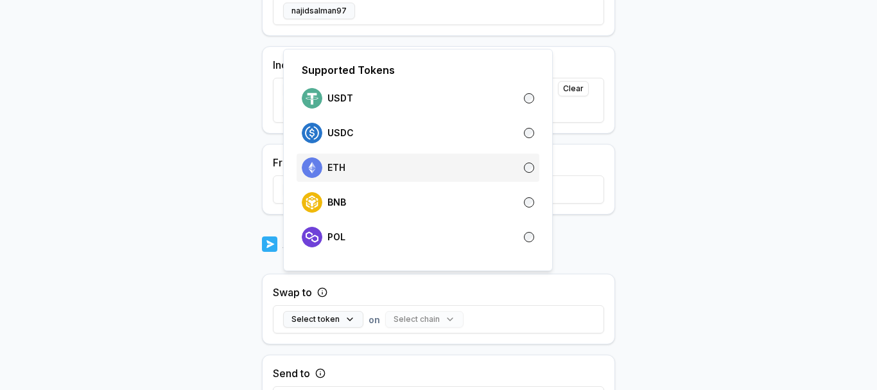
scroll to position [342, 0]
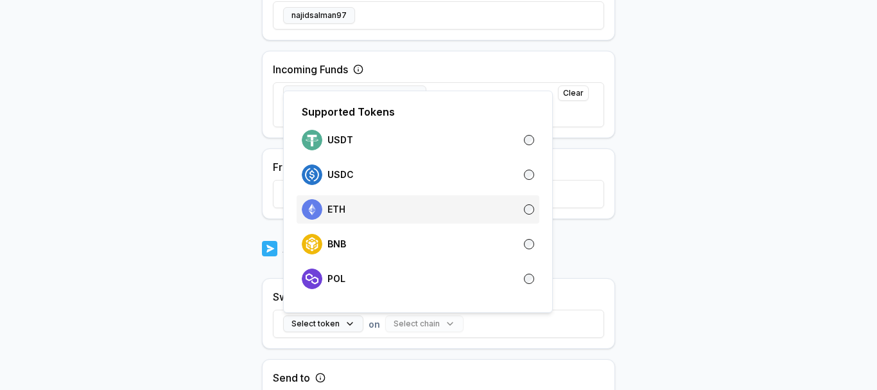
click at [518, 202] on div "ETH" at bounding box center [418, 209] width 232 height 21
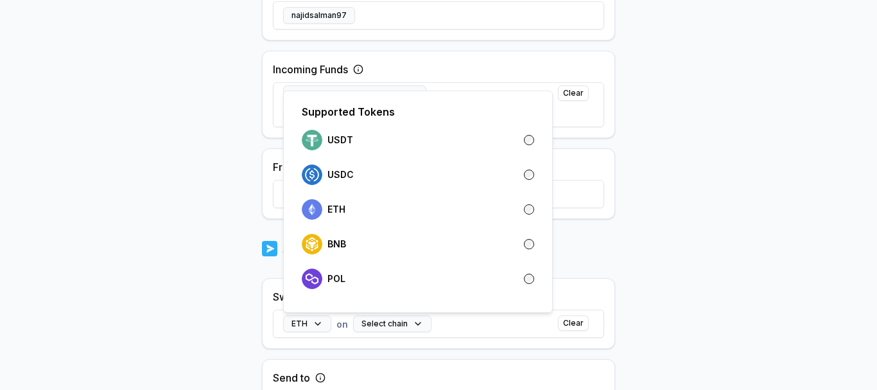
click at [659, 245] on body "Answer our quick survey for a chance to earn 10 USDT 📝 Alpha 8,659 Points Back …" at bounding box center [438, 195] width 877 height 390
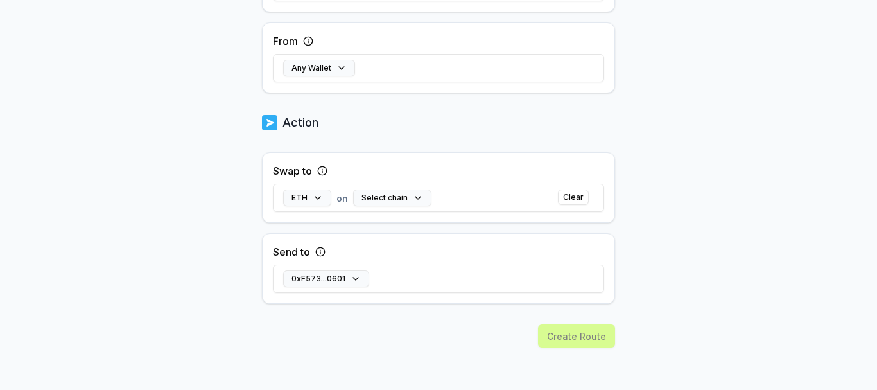
scroll to position [487, 0]
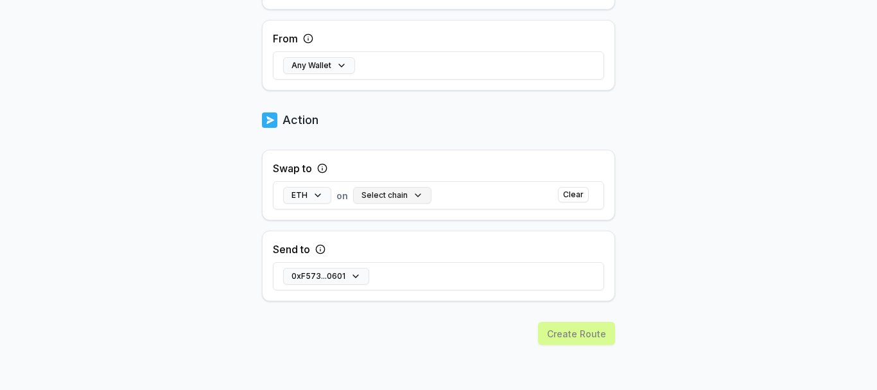
click at [404, 198] on button "Select chain" at bounding box center [392, 195] width 78 height 17
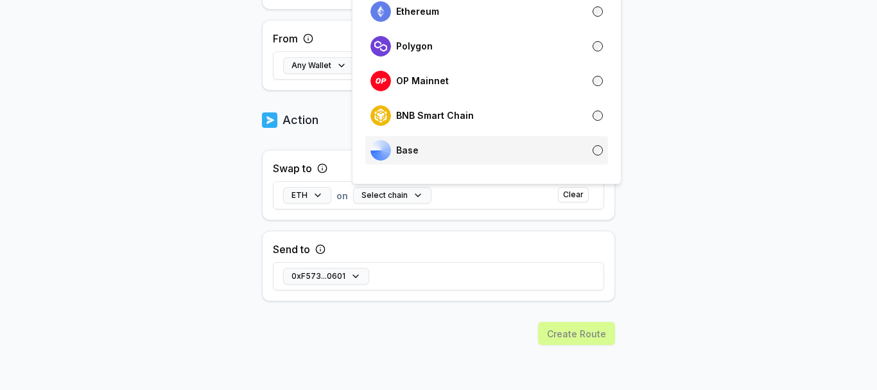
click at [470, 152] on div "Base" at bounding box center [486, 150] width 232 height 21
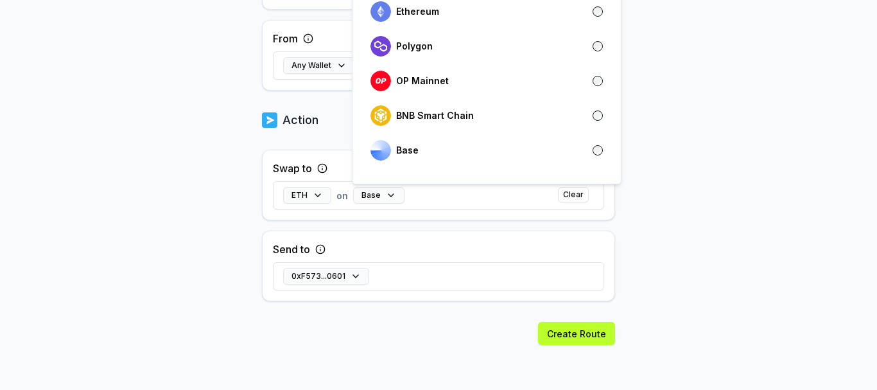
click at [657, 280] on body "Answer our quick survey for a chance to earn 10 USDT 📝 Alpha 8,659 Points Back …" at bounding box center [438, 195] width 877 height 390
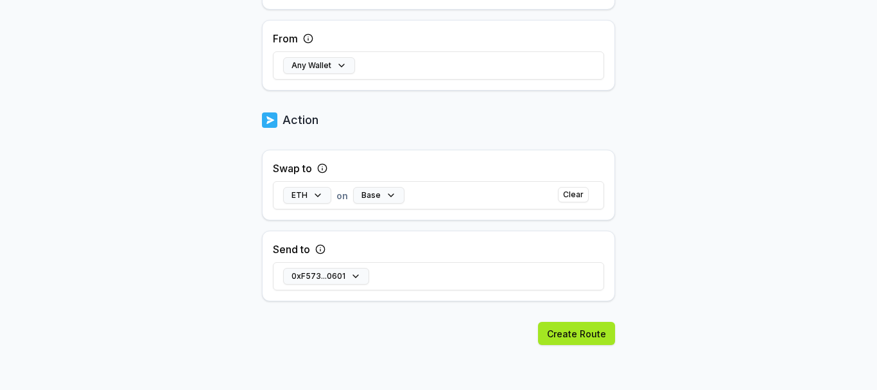
click at [574, 335] on button "Create Route" at bounding box center [576, 333] width 77 height 23
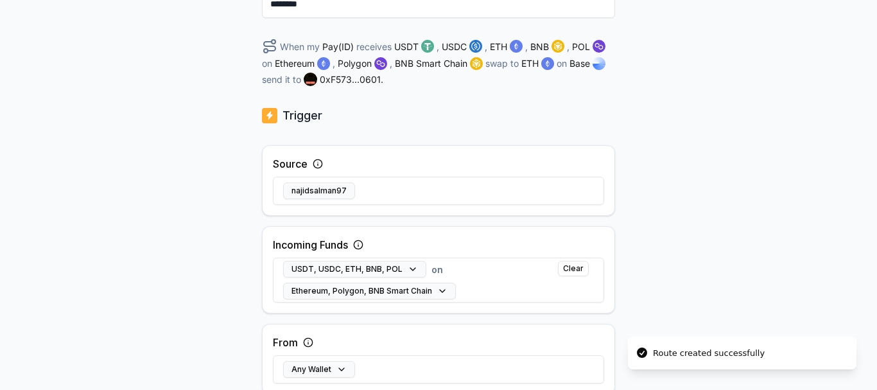
scroll to position [1, 0]
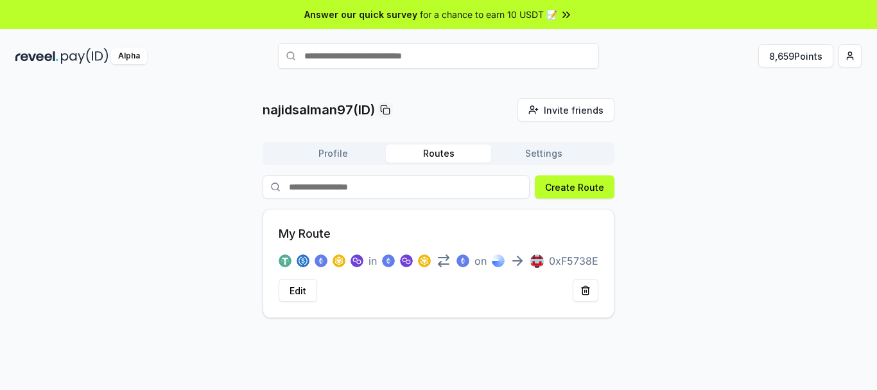
click at [344, 157] on button "Profile" at bounding box center [332, 153] width 105 height 18
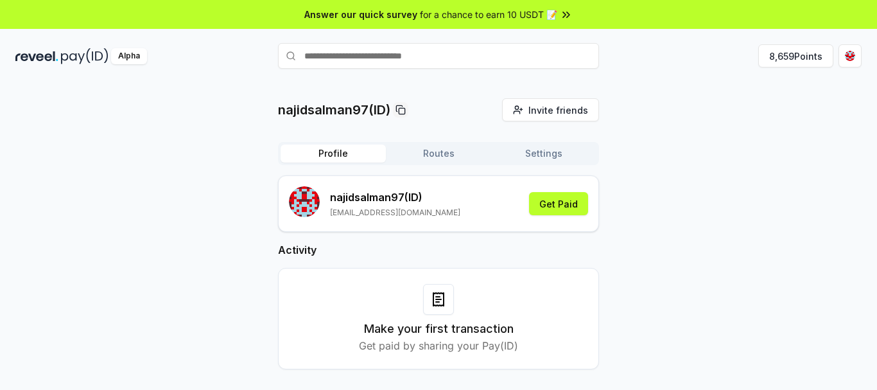
click at [443, 60] on input "text" at bounding box center [438, 56] width 321 height 26
type input "*****"
click at [435, 83] on button "arrow Pay" at bounding box center [438, 80] width 321 height 23
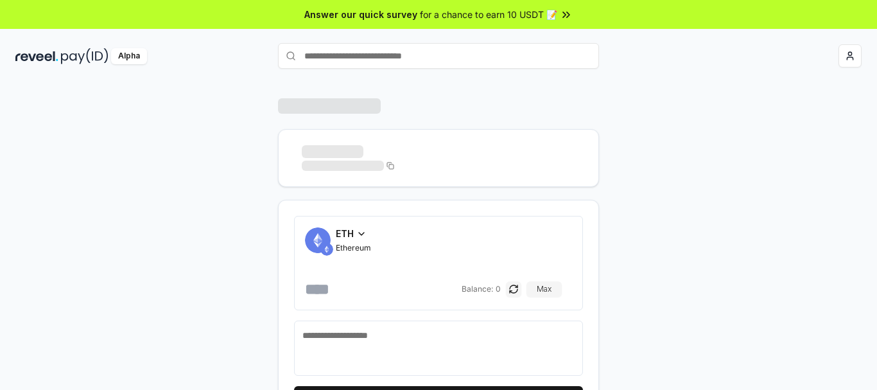
scroll to position [46, 0]
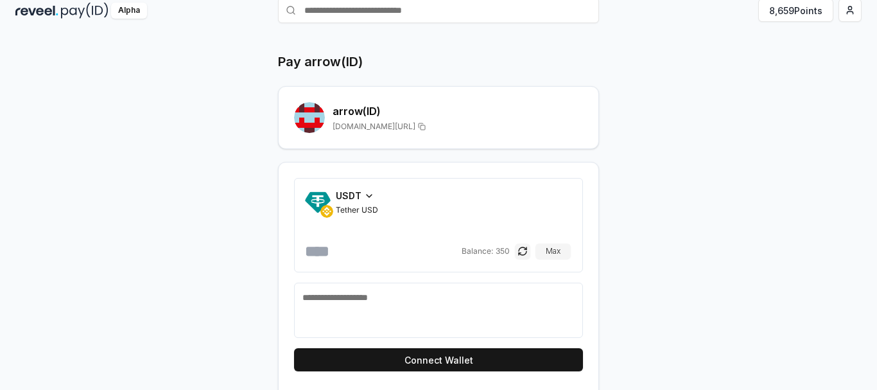
click at [356, 191] on span "USDT" at bounding box center [349, 195] width 26 height 13
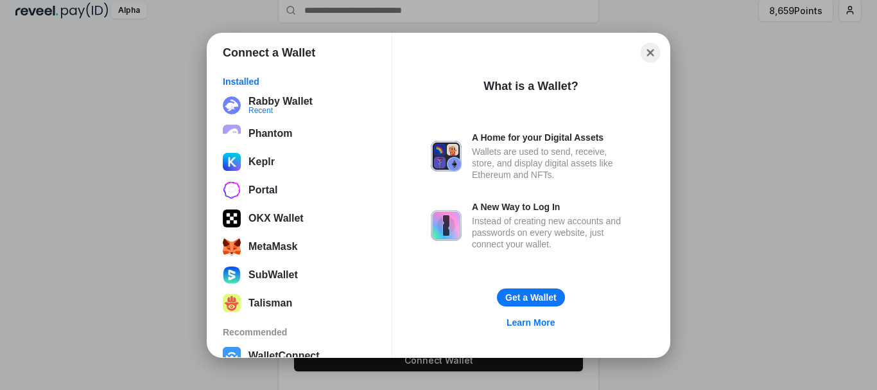
click at [641, 53] on button "Close" at bounding box center [651, 52] width 20 height 20
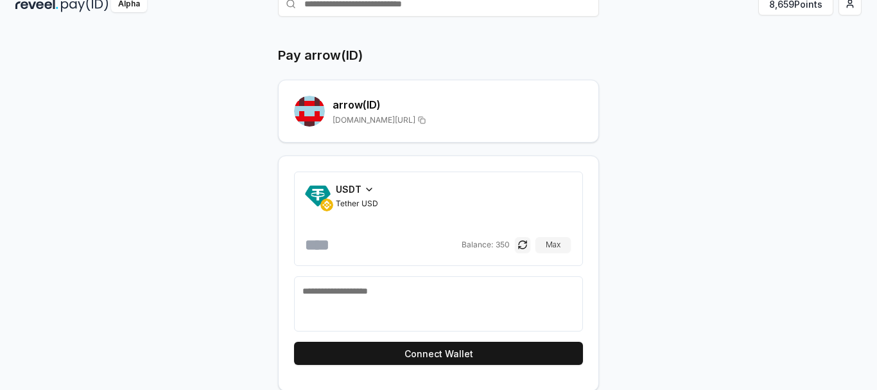
scroll to position [53, 0]
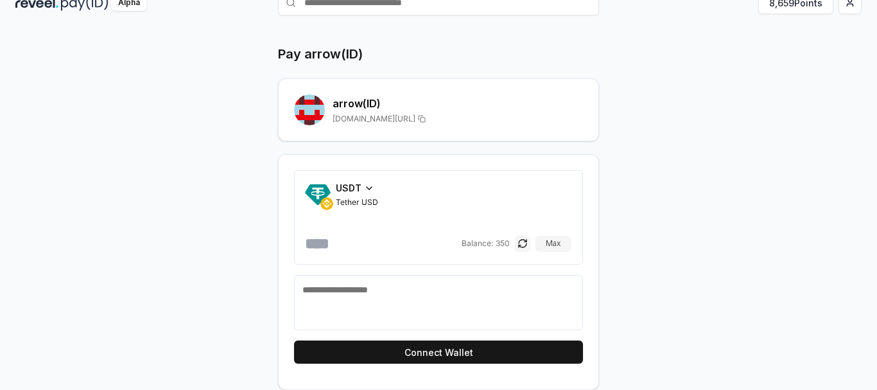
click at [354, 189] on span "USDT" at bounding box center [349, 187] width 26 height 13
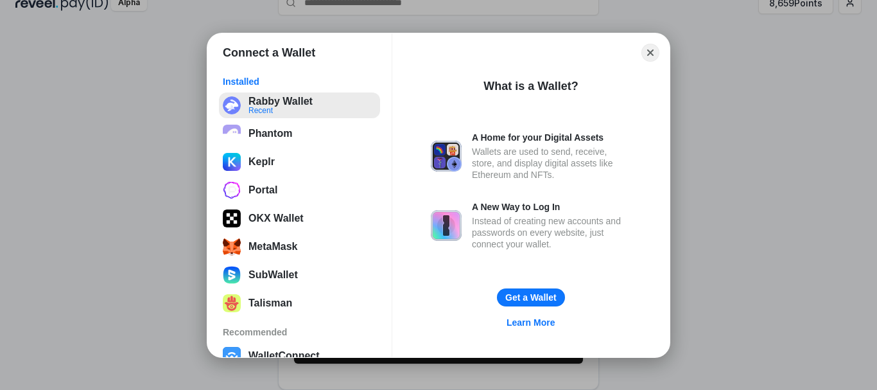
click at [327, 101] on button "Rabby Wallet Recent" at bounding box center [299, 105] width 161 height 26
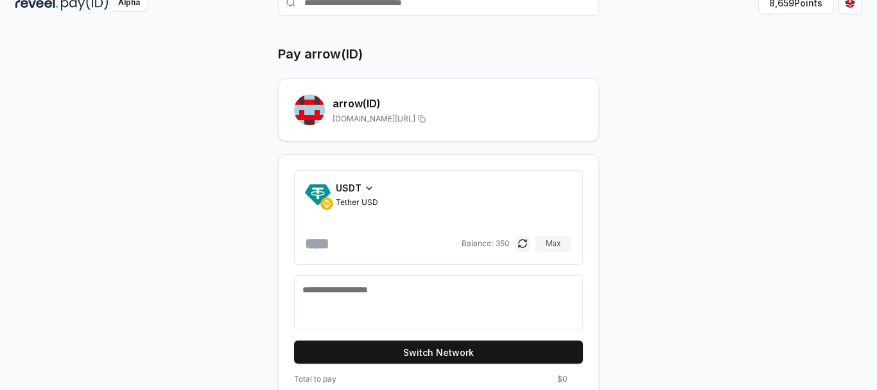
click at [369, 199] on span "Tether USD" at bounding box center [357, 202] width 42 height 10
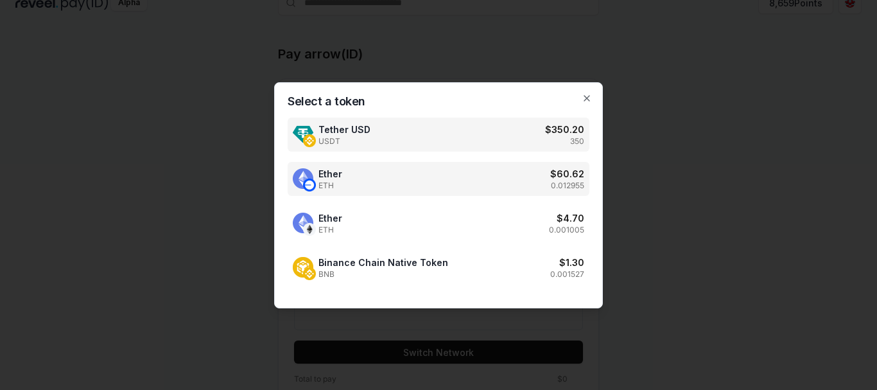
click at [487, 172] on div "Ether ETH $ 60.62 0.012955" at bounding box center [439, 179] width 302 height 34
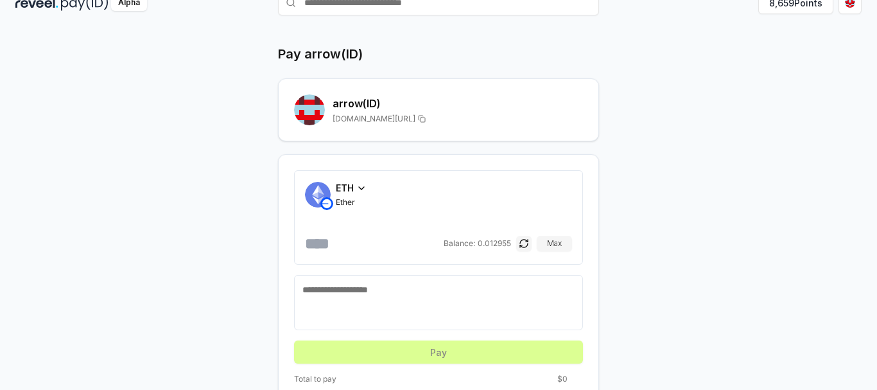
click at [362, 242] on input "number" at bounding box center [373, 243] width 136 height 21
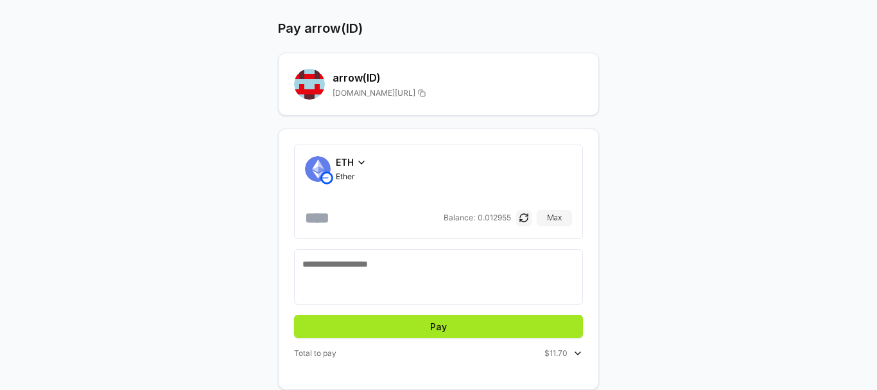
type input "******"
click at [451, 324] on button "Pay" at bounding box center [438, 326] width 289 height 23
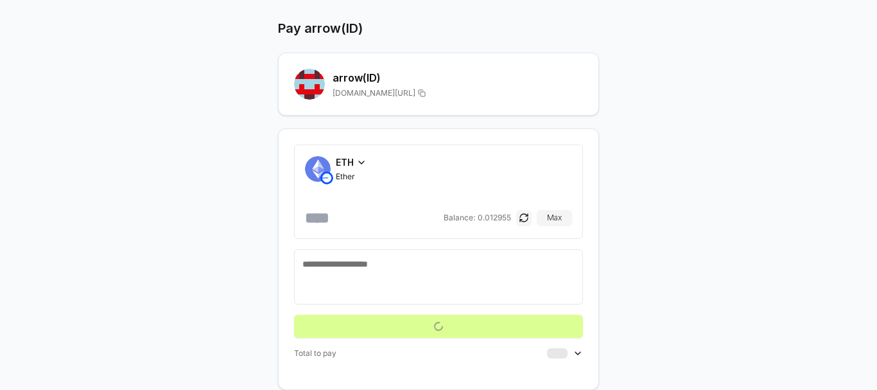
scroll to position [37, 0]
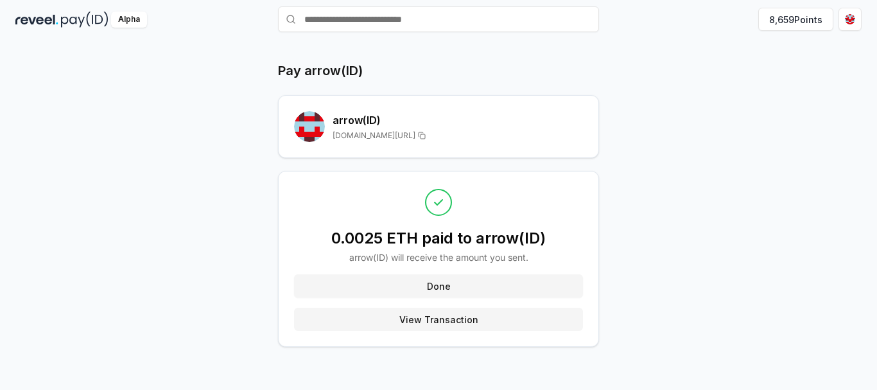
click at [450, 316] on button "View Transaction" at bounding box center [438, 318] width 289 height 23
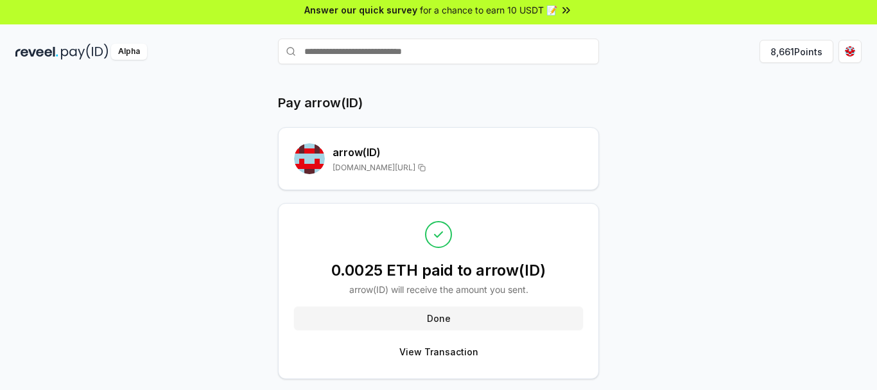
scroll to position [0, 0]
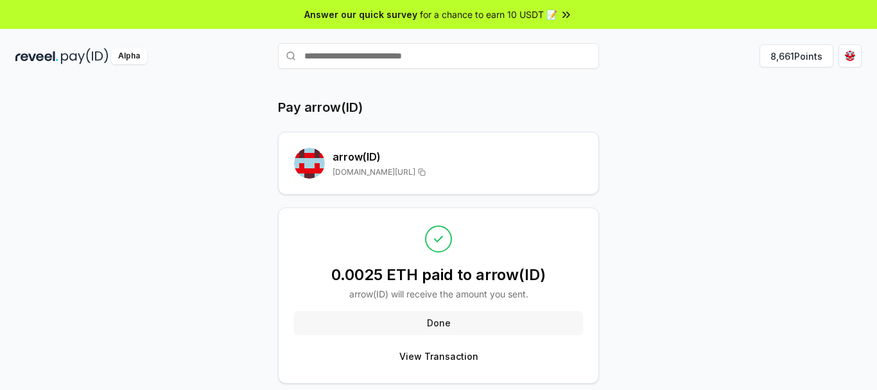
click at [440, 315] on button "Done" at bounding box center [438, 322] width 289 height 23
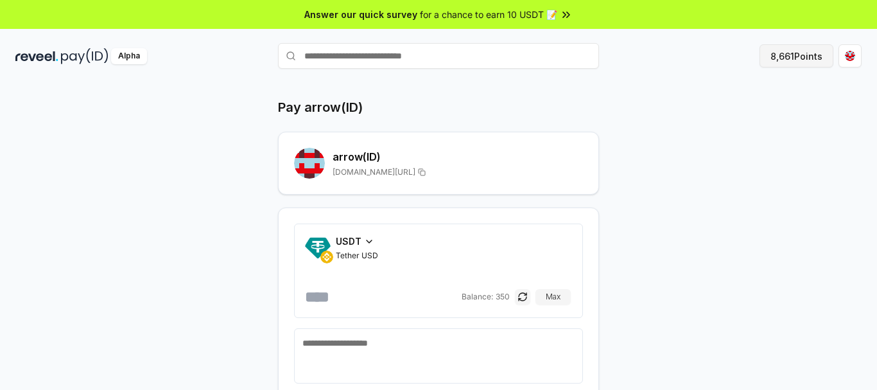
click at [778, 58] on button "8,661 Points" at bounding box center [796, 55] width 74 height 23
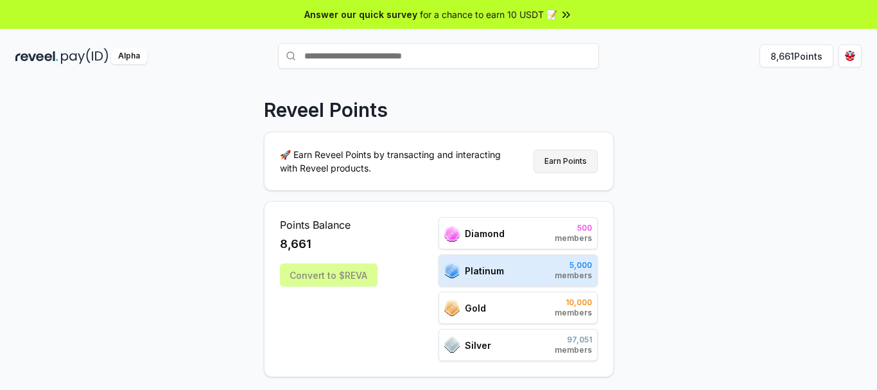
click at [563, 150] on button "Earn Points" at bounding box center [565, 161] width 64 height 23
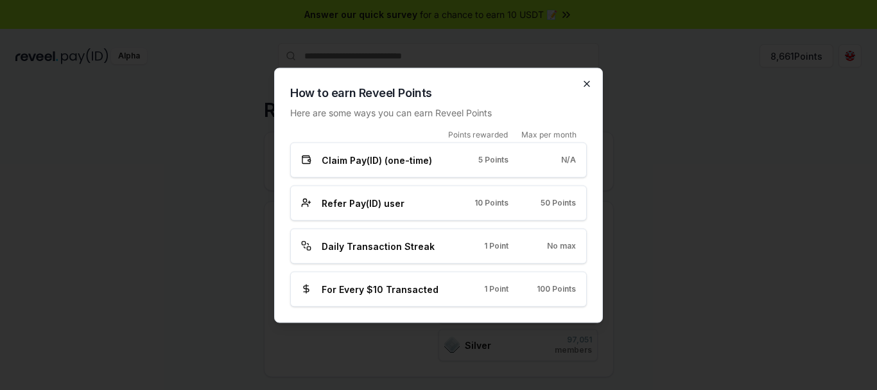
click at [584, 86] on icon "button" at bounding box center [586, 83] width 5 height 5
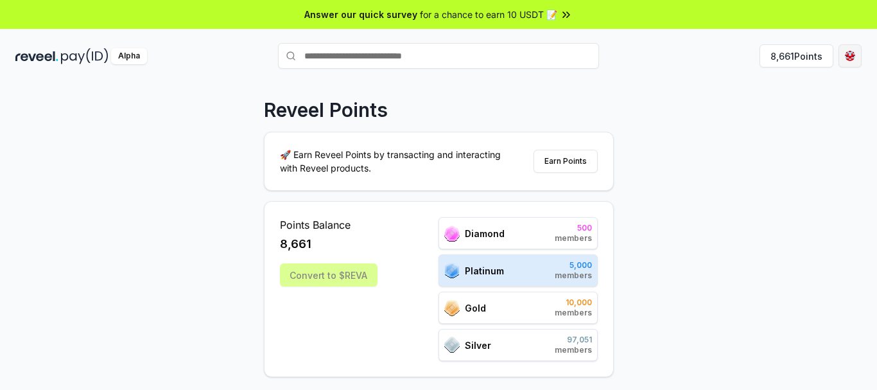
click at [849, 59] on html "Answer our quick survey for a chance to earn 10 USDT 📝 Alpha 8,661 Points Revee…" at bounding box center [438, 195] width 877 height 390
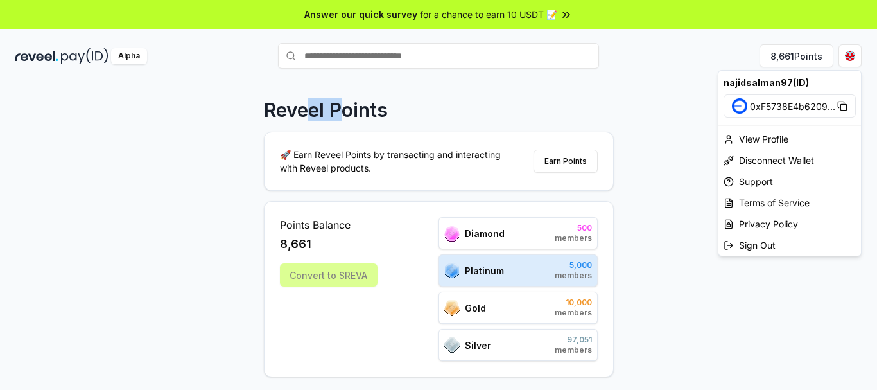
drag, startPoint x: 325, startPoint y: 116, endPoint x: 307, endPoint y: 136, distance: 26.4
click at [299, 111] on html "Answer our quick survey for a chance to earn 10 USDT 📝 Alpha 8,661 Points Revee…" at bounding box center [438, 195] width 877 height 390
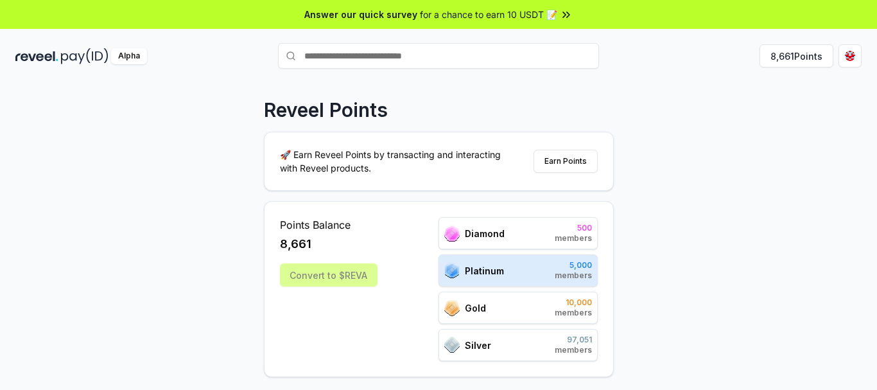
click at [65, 47] on div "Alpha 8,661 Points" at bounding box center [438, 55] width 877 height 33
click at [71, 53] on img at bounding box center [84, 56] width 47 height 16
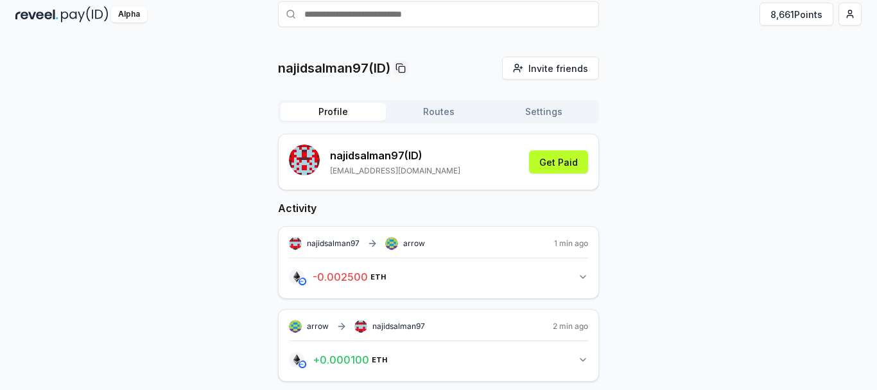
scroll to position [54, 0]
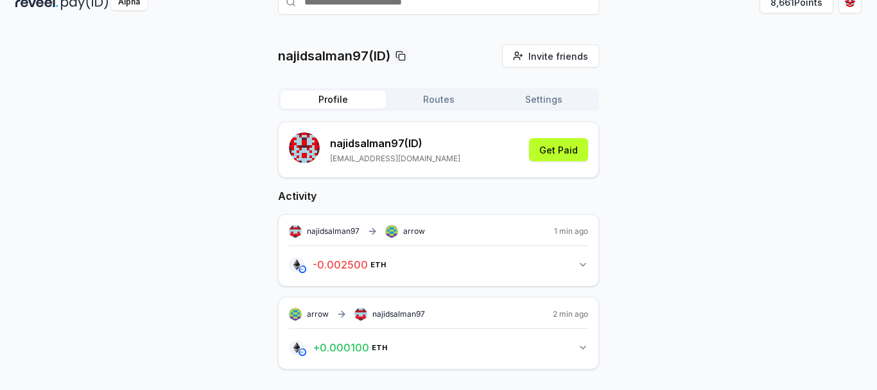
click at [582, 347] on icon "button" at bounding box center [583, 347] width 10 height 10
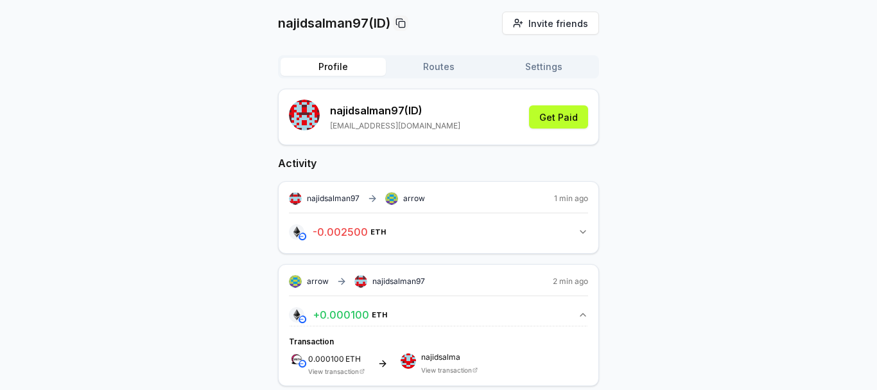
scroll to position [103, 0]
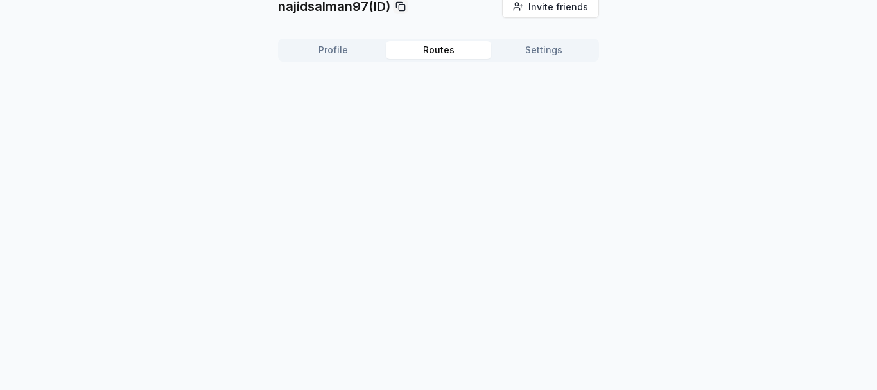
click at [455, 47] on div "najidsalman97(ID) Invite friends Invite Profile Routes Settings" at bounding box center [438, 146] width 877 height 354
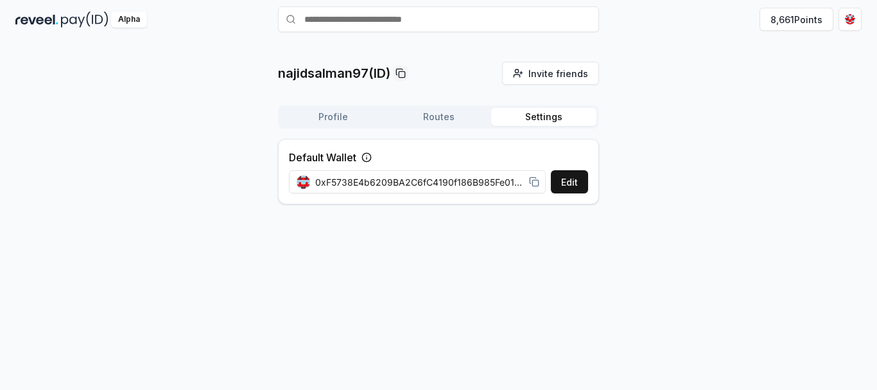
click at [530, 114] on button "Settings" at bounding box center [543, 117] width 105 height 18
drag, startPoint x: 459, startPoint y: 186, endPoint x: 483, endPoint y: 214, distance: 36.8
click at [501, 187] on span "0xF5738E4b6209BA2C6fC4190f186B985Fe01f0601" at bounding box center [419, 181] width 209 height 13
click at [479, 239] on div "najidsalman97(ID) Invite friends Invite Profile Routes Settings Default Wallet …" at bounding box center [438, 213] width 877 height 354
click at [350, 114] on button "Profile" at bounding box center [332, 117] width 105 height 18
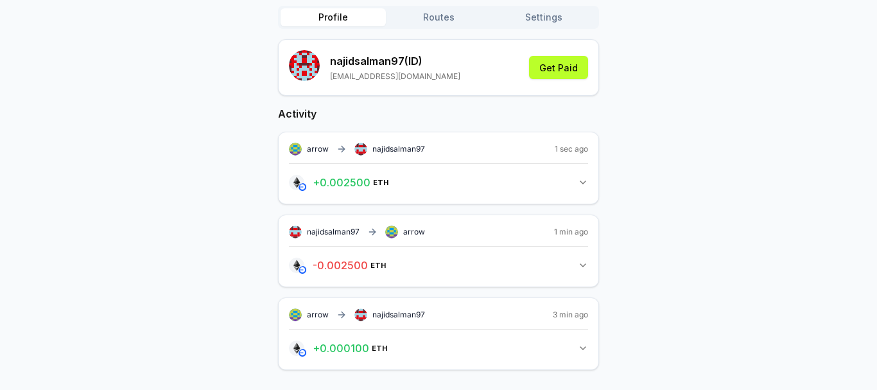
scroll to position [137, 0]
click at [585, 189] on button "+ 0.002500 ETH 0.0025 ETH" at bounding box center [438, 182] width 299 height 22
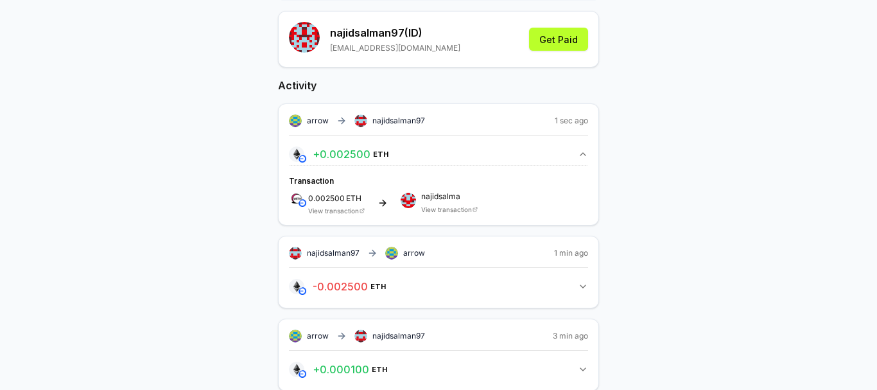
scroll to position [186, 0]
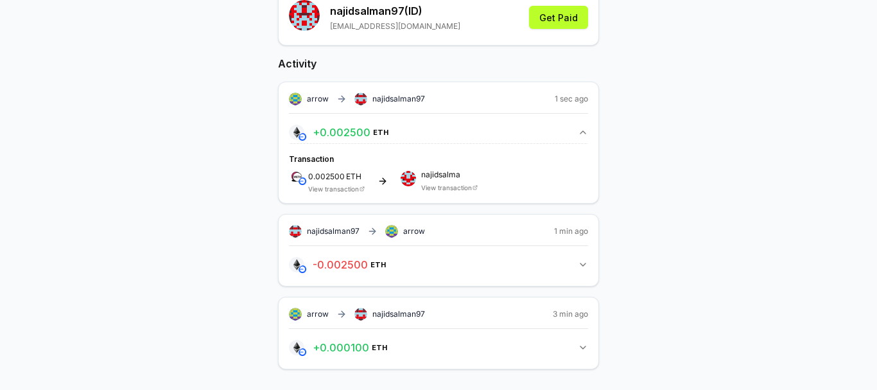
click at [818, 217] on div "najidsalman97(ID) Invite friends Invite Profile Routes Settings najidsalman97 (…" at bounding box center [438, 151] width 846 height 478
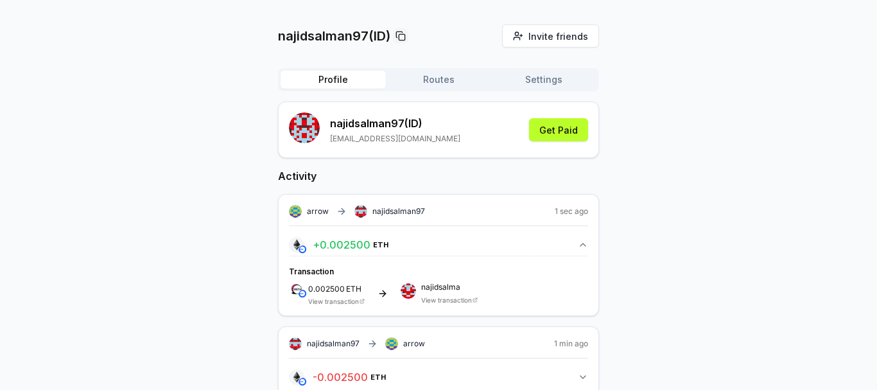
scroll to position [0, 0]
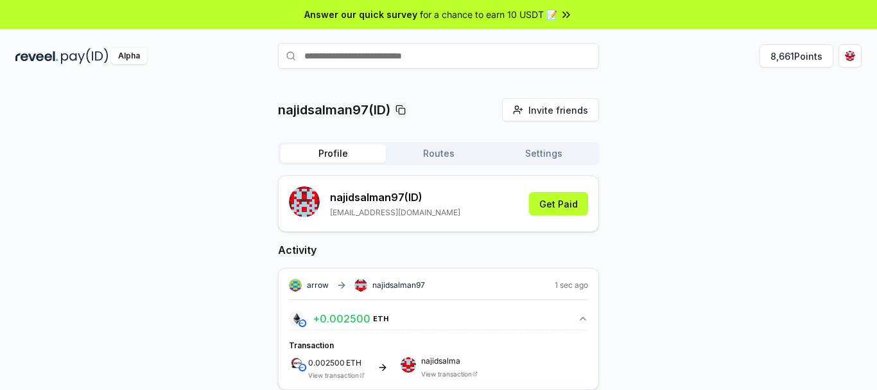
click at [441, 156] on button "Routes" at bounding box center [438, 153] width 105 height 18
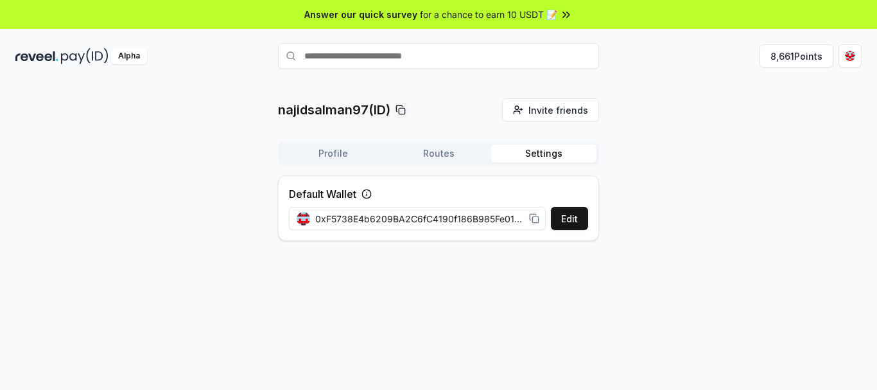
click at [546, 161] on button "Settings" at bounding box center [543, 153] width 105 height 18
click at [333, 148] on button "Profile" at bounding box center [332, 153] width 105 height 18
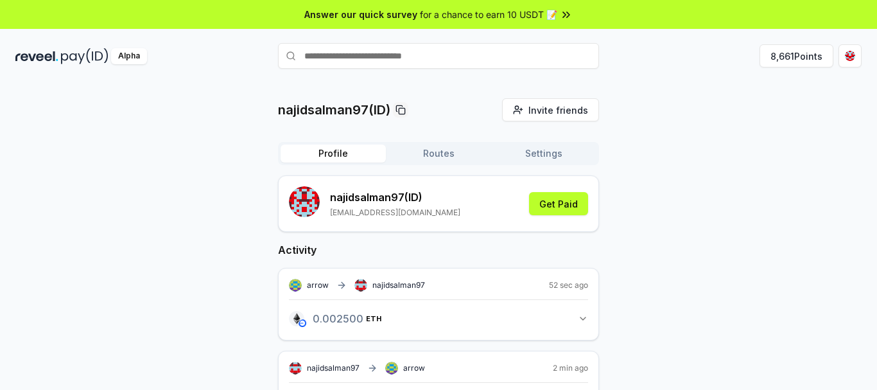
click at [836, 112] on div "najidsalman97(ID) Invite friends Invite Profile Routes Settings najidsalman97 (…" at bounding box center [438, 312] width 846 height 428
click at [850, 60] on html "Answer our quick survey for a chance to earn 10 USDT 📝 Alpha 8,661 Points najid…" at bounding box center [438, 195] width 877 height 390
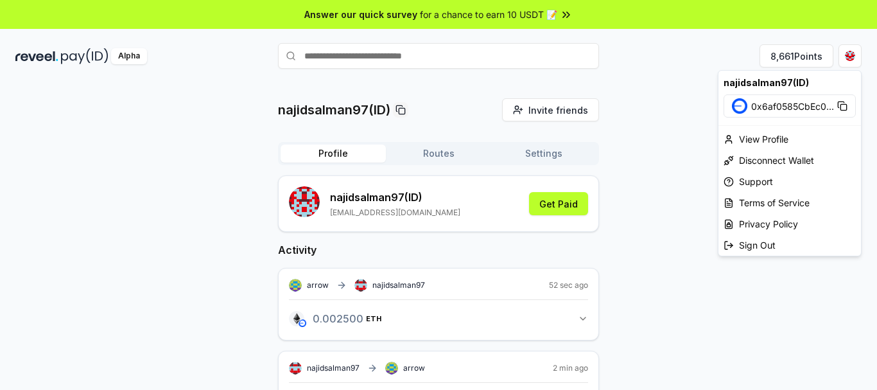
click at [640, 171] on html "Answer our quick survey for a chance to earn 10 USDT 📝 Alpha 8,661 Points najid…" at bounding box center [438, 195] width 877 height 390
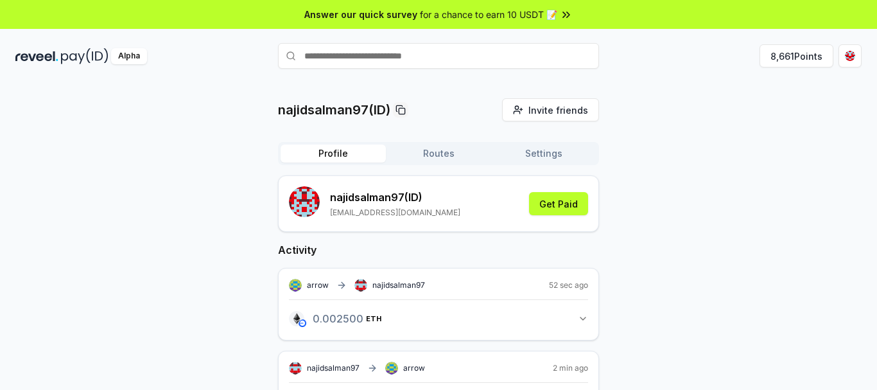
click at [562, 160] on button "Settings" at bounding box center [543, 153] width 105 height 18
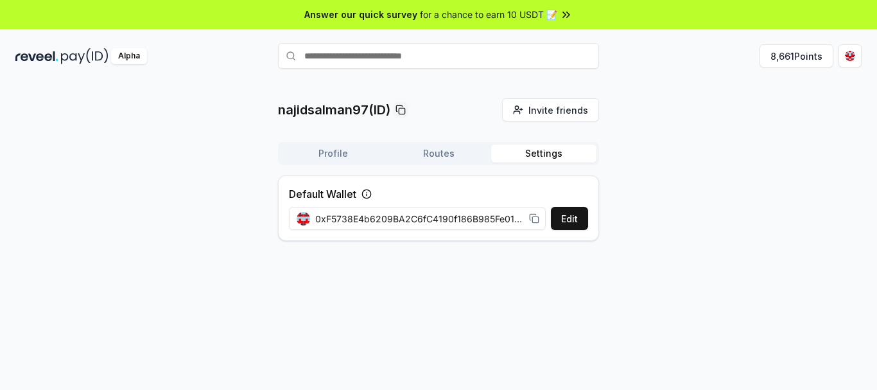
click at [655, 148] on div "najidsalman97(ID) Invite friends Invite Profile Routes Settings Default Wallet …" at bounding box center [438, 174] width 846 height 153
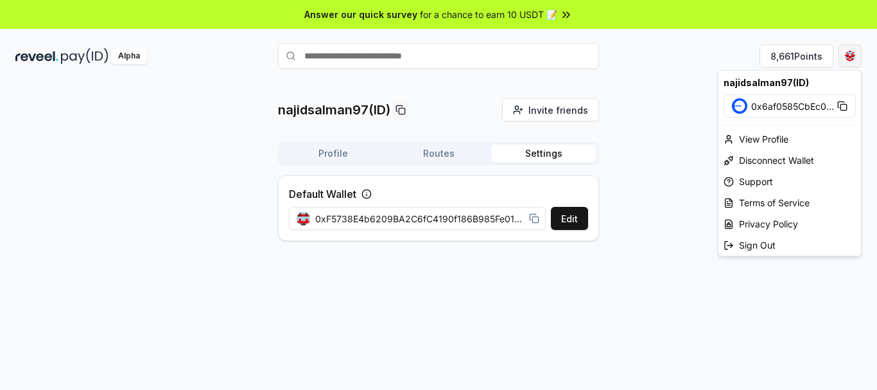
click at [858, 56] on html "Answer our quick survey for a chance to earn 10 USDT 📝 Alpha 8,661 Points najid…" at bounding box center [438, 195] width 877 height 390
click at [676, 111] on html "Answer our quick survey for a chance to earn 10 USDT 📝 Alpha 8,661 Points najid…" at bounding box center [438, 195] width 877 height 390
